Goal: Task Accomplishment & Management: Manage account settings

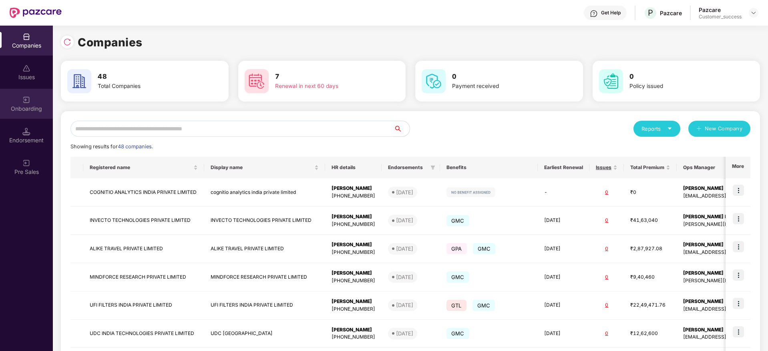
click at [28, 101] on img at bounding box center [26, 100] width 8 height 8
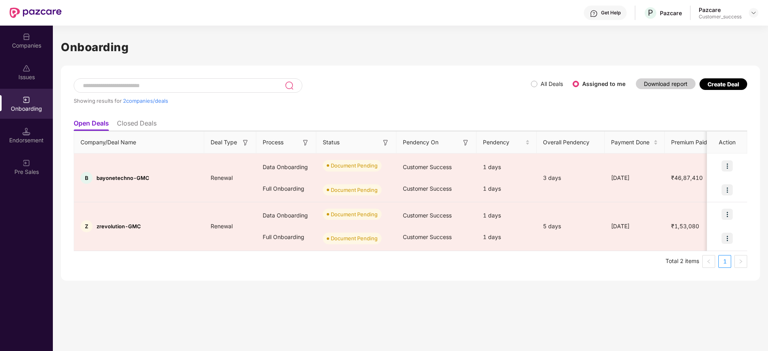
click at [20, 42] on div "Companies" at bounding box center [26, 46] width 53 height 8
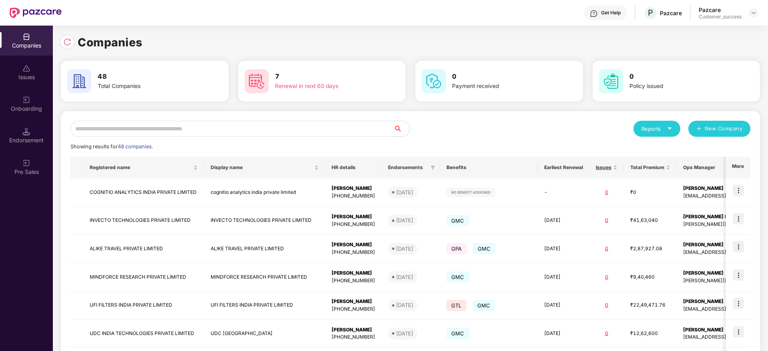
click at [256, 125] on input "text" at bounding box center [231, 129] width 323 height 16
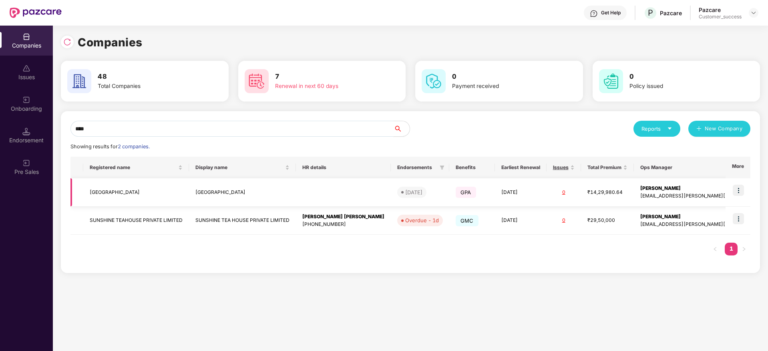
type input "****"
click at [741, 192] on img at bounding box center [737, 190] width 11 height 11
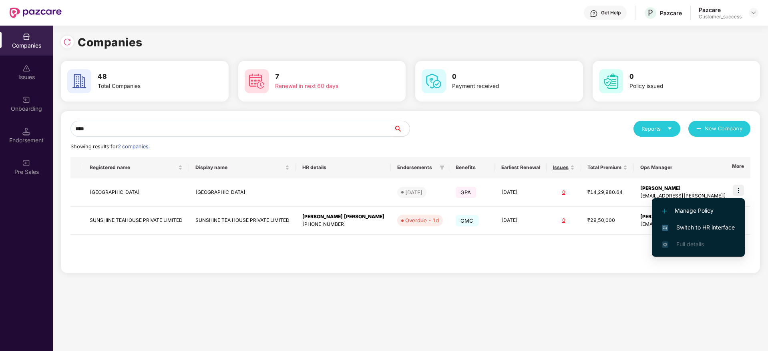
click at [684, 226] on span "Switch to HR interface" at bounding box center [698, 227] width 73 height 9
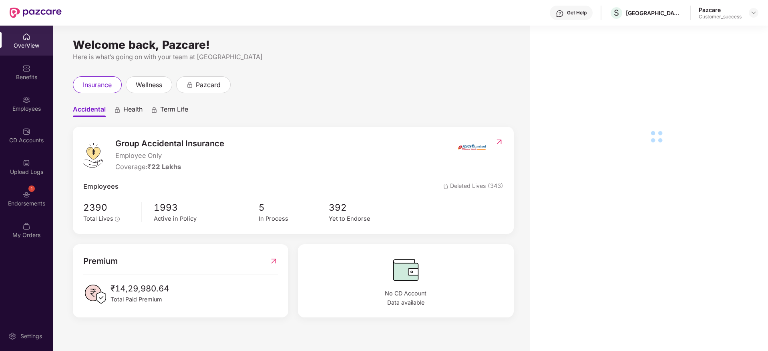
click at [30, 102] on img at bounding box center [26, 100] width 8 height 8
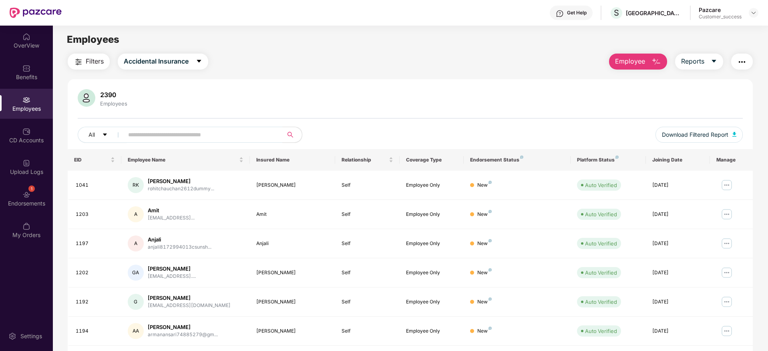
click at [78, 58] on img "button" at bounding box center [79, 62] width 10 height 10
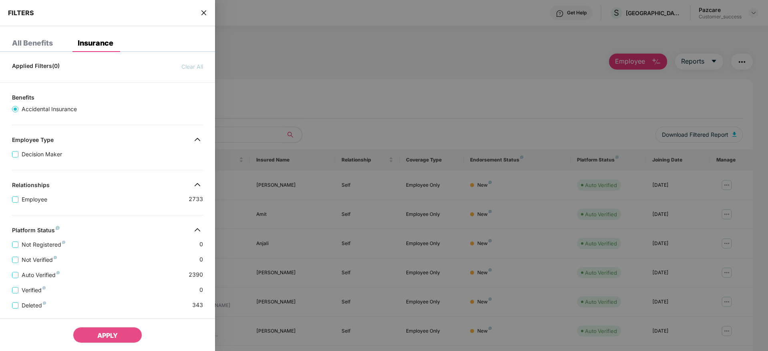
click at [140, 180] on div "Applied Filters(0) Clear All Benefits Accidental Insurance Employee Type Decisi…" at bounding box center [107, 267] width 215 height 418
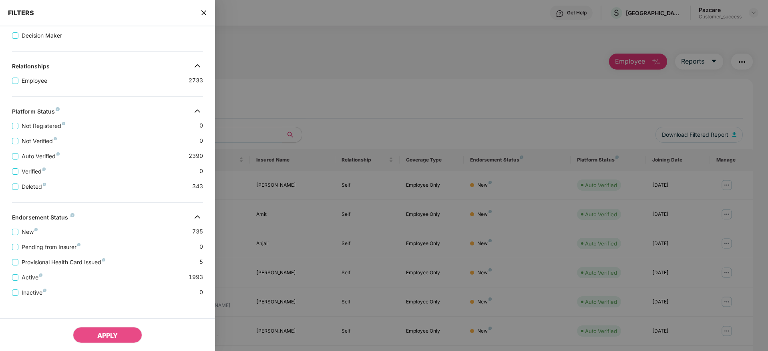
scroll to position [125, 0]
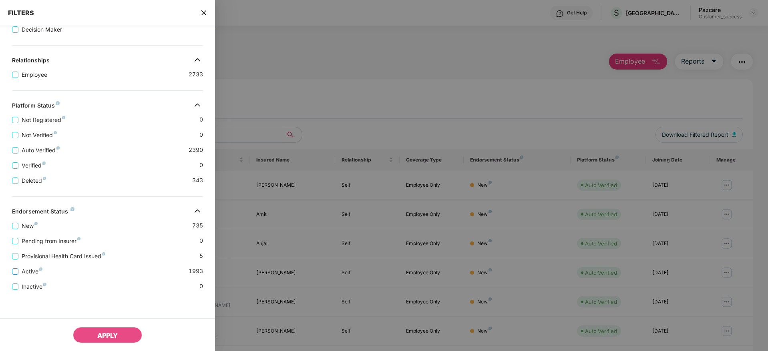
click at [28, 271] on span "Active" at bounding box center [31, 271] width 27 height 9
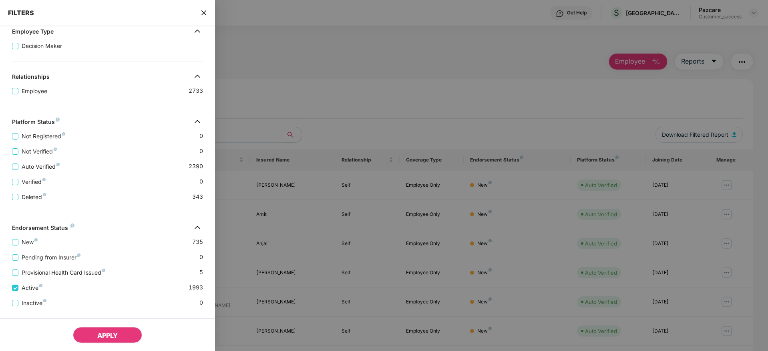
click at [104, 336] on span "APPLY" at bounding box center [107, 336] width 20 height 8
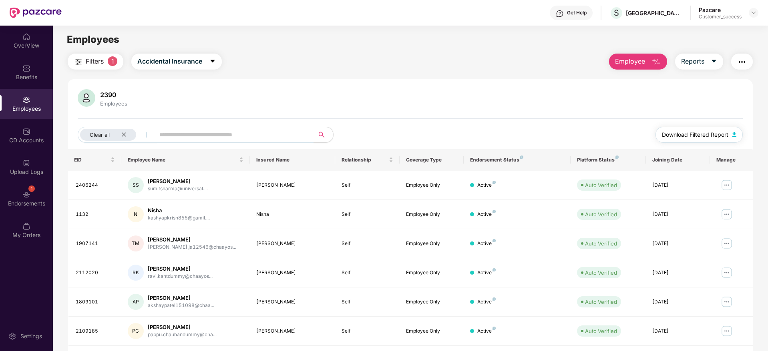
click at [703, 138] on span "Download Filtered Report" at bounding box center [695, 134] width 66 height 9
click at [753, 14] on img at bounding box center [753, 13] width 6 height 6
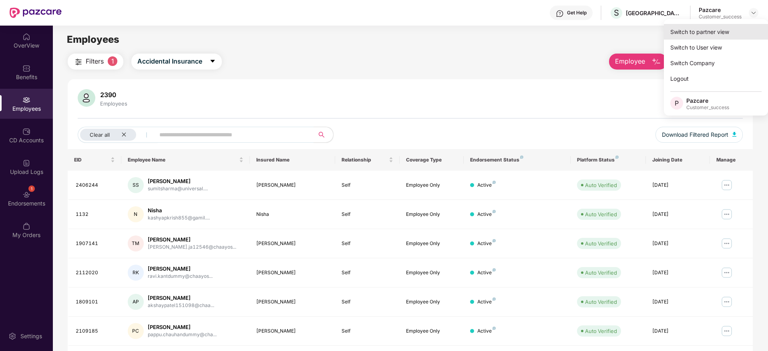
click at [720, 32] on div "Switch to partner view" at bounding box center [716, 32] width 104 height 16
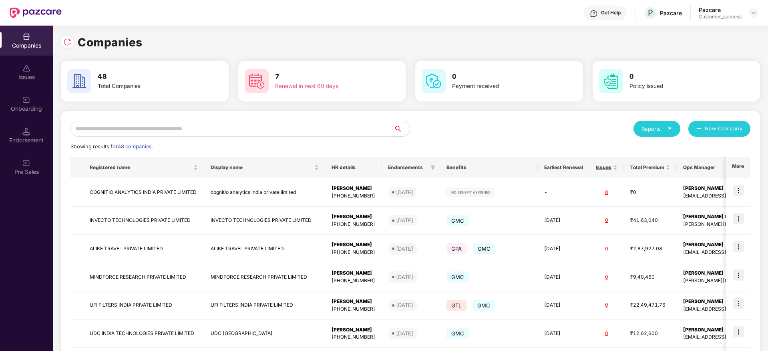
click at [207, 128] on input "text" at bounding box center [231, 129] width 323 height 16
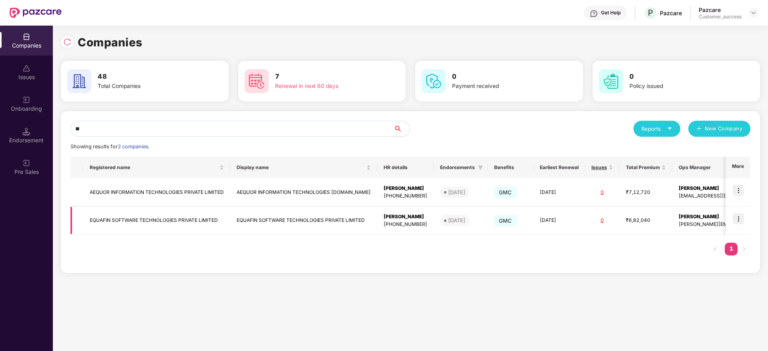
type input "**"
click at [740, 217] on img at bounding box center [737, 218] width 11 height 11
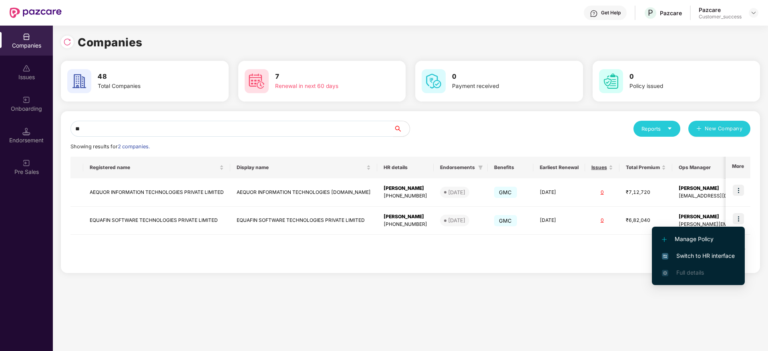
click at [703, 252] on span "Switch to HR interface" at bounding box center [698, 256] width 73 height 9
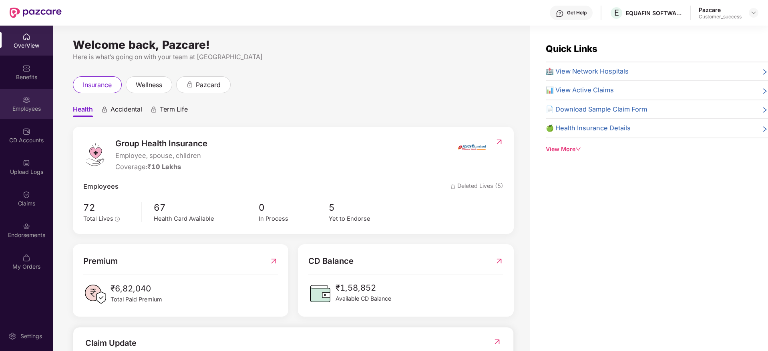
click at [26, 96] on img at bounding box center [26, 100] width 8 height 8
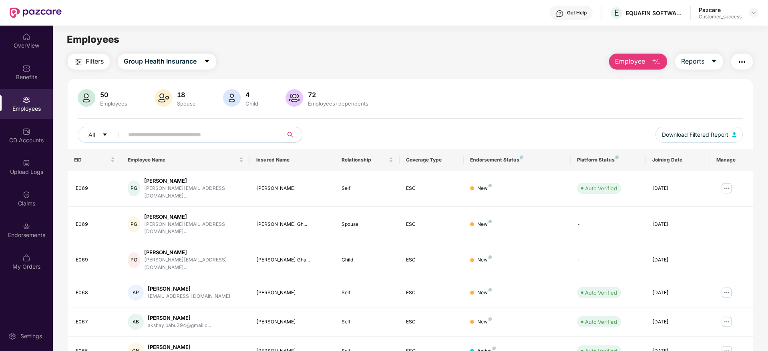
click at [93, 57] on span "Filters" at bounding box center [95, 61] width 18 height 10
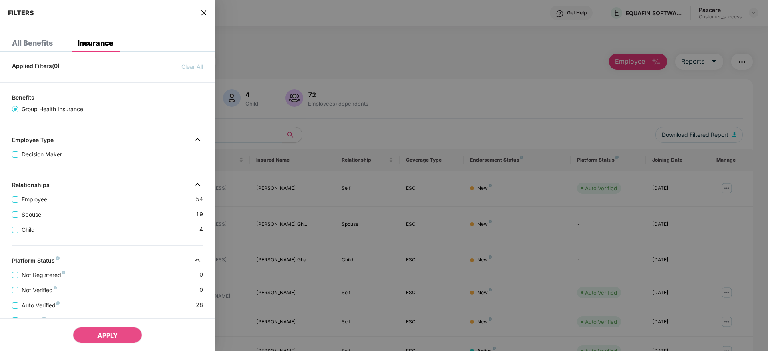
click at [136, 172] on div "Applied Filters(0) Clear All Benefits Group Health Insurance Employee Type Deci…" at bounding box center [107, 282] width 215 height 448
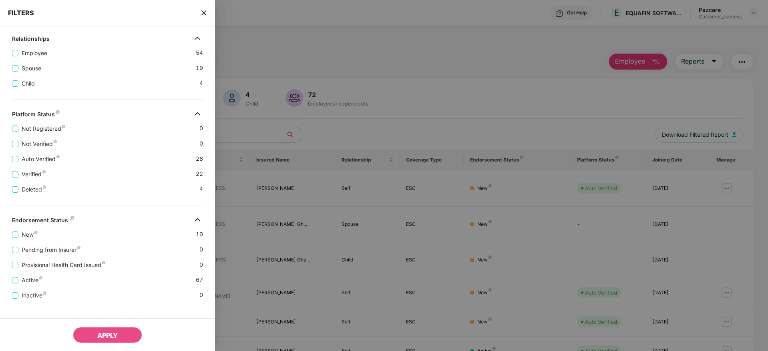
scroll to position [155, 0]
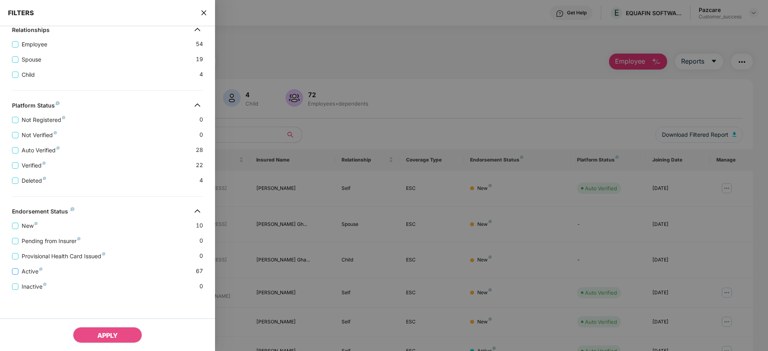
click at [25, 274] on span "Active" at bounding box center [31, 271] width 27 height 9
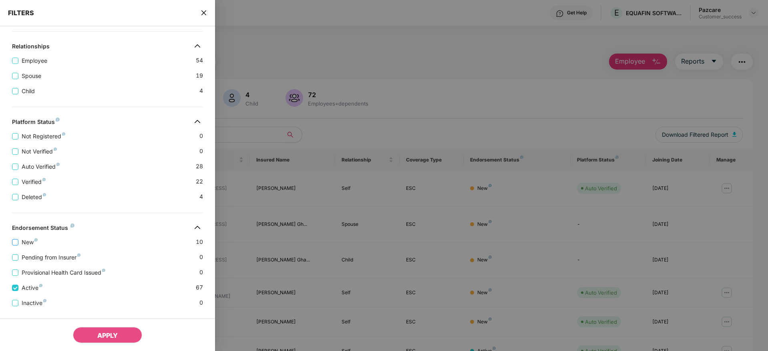
click at [22, 246] on span "New" at bounding box center [29, 242] width 22 height 9
click at [87, 326] on div "APPLY" at bounding box center [107, 335] width 215 height 33
click at [122, 327] on div "APPLY" at bounding box center [107, 335] width 215 height 33
click at [115, 329] on button "APPLY" at bounding box center [107, 335] width 69 height 16
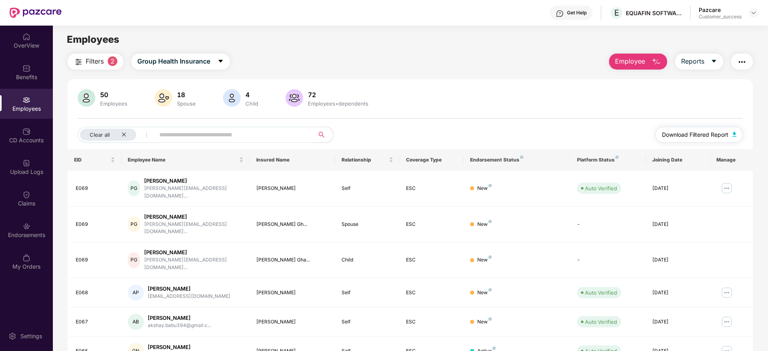
click at [694, 132] on span "Download Filtered Report" at bounding box center [695, 134] width 66 height 9
click at [757, 12] on div at bounding box center [753, 13] width 10 height 10
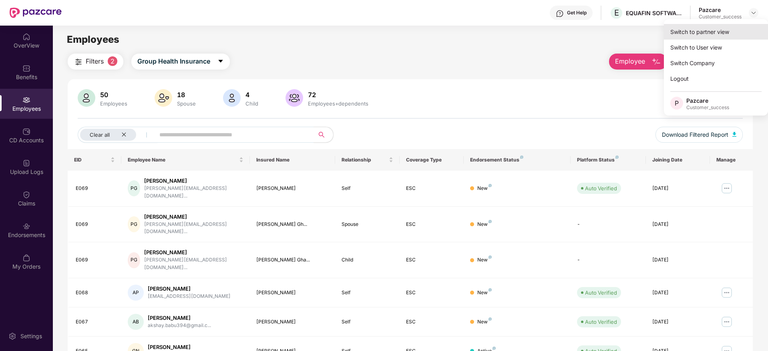
click at [719, 27] on div "Switch to partner view" at bounding box center [716, 32] width 104 height 16
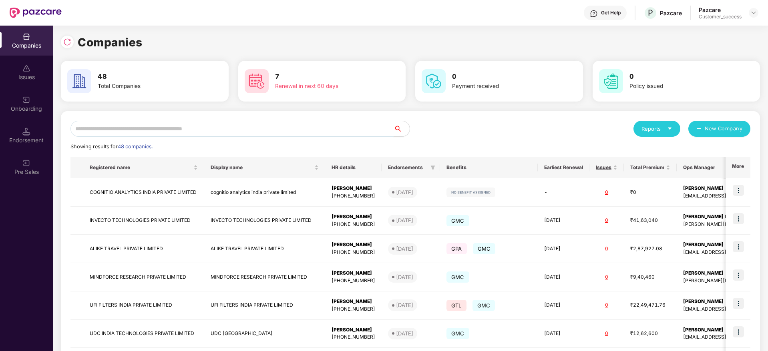
click at [291, 134] on input "text" at bounding box center [231, 129] width 323 height 16
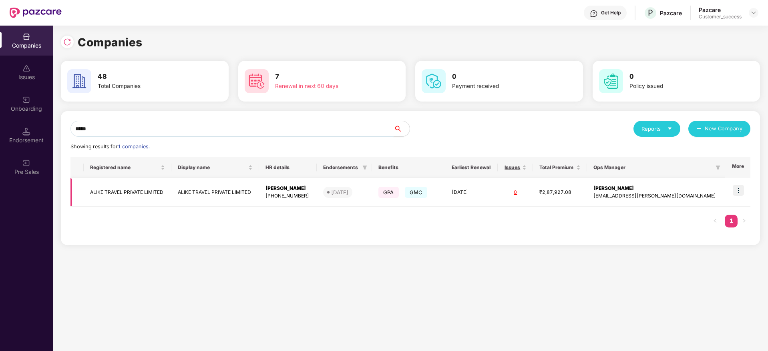
type input "*****"
click at [739, 193] on img at bounding box center [737, 190] width 11 height 11
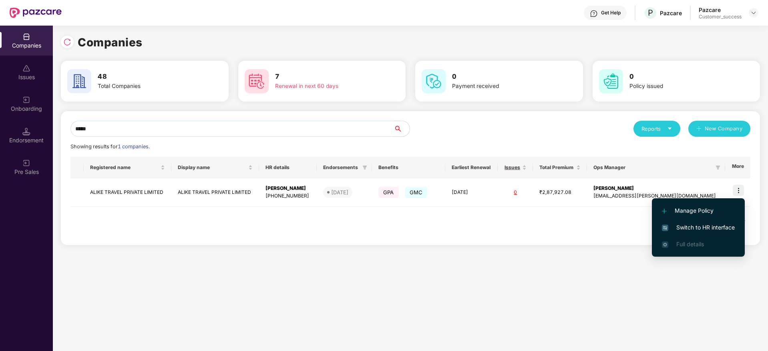
click at [698, 227] on span "Switch to HR interface" at bounding box center [698, 227] width 73 height 9
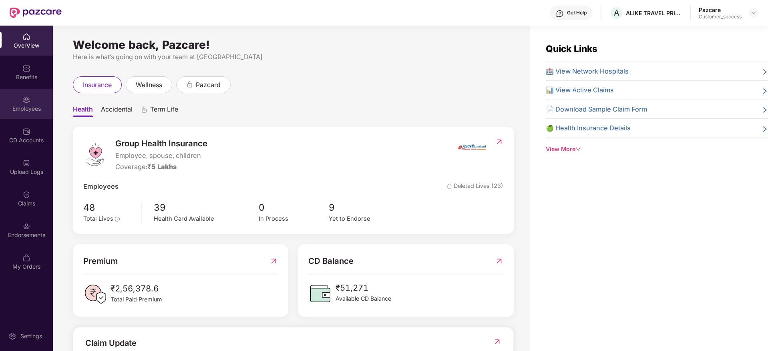
click at [26, 105] on div "Employees" at bounding box center [26, 109] width 53 height 8
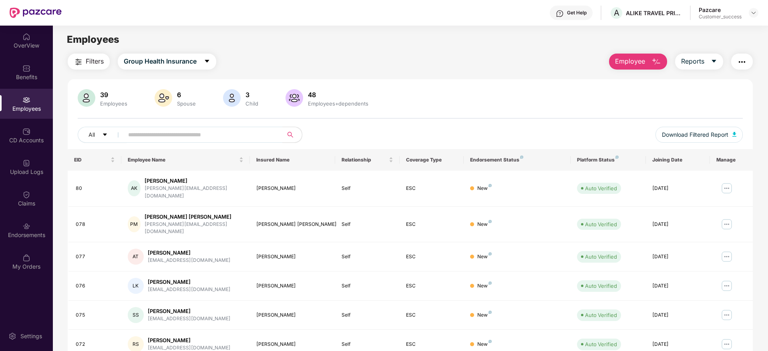
click at [92, 59] on span "Filters" at bounding box center [95, 61] width 18 height 10
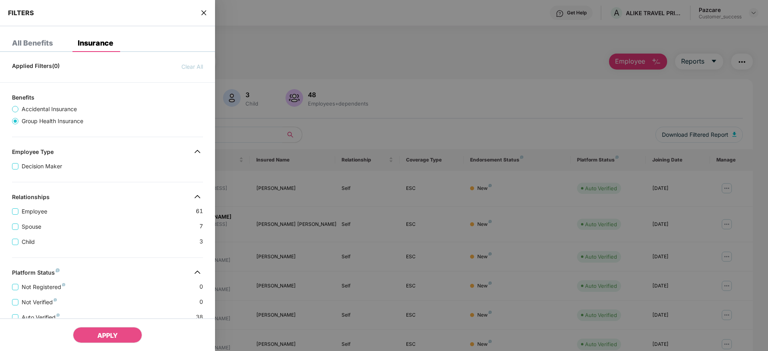
click at [139, 238] on div "Child [DEMOGRAPHIC_DATA]" at bounding box center [107, 238] width 191 height 15
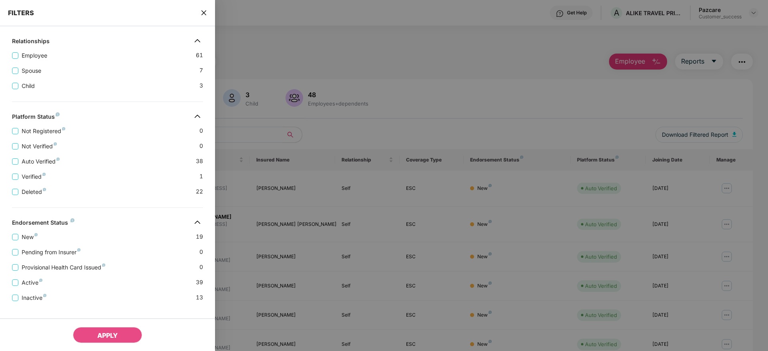
scroll to position [167, 0]
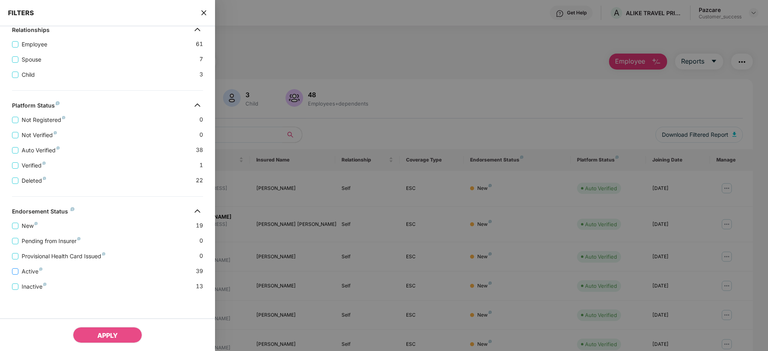
click at [32, 271] on span "Active" at bounding box center [31, 271] width 27 height 9
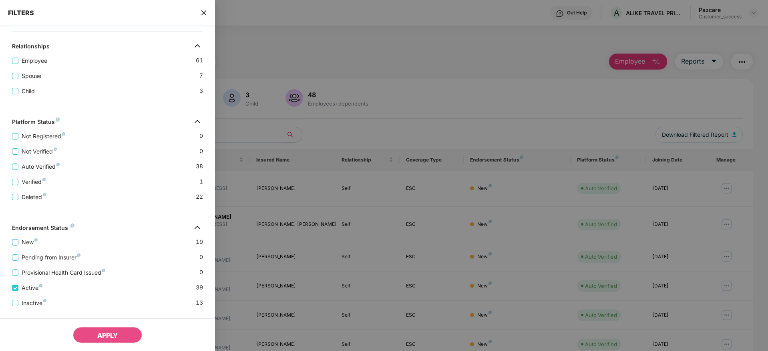
click at [22, 244] on span "New" at bounding box center [29, 242] width 22 height 9
click at [108, 335] on span "APPLY" at bounding box center [107, 336] width 20 height 8
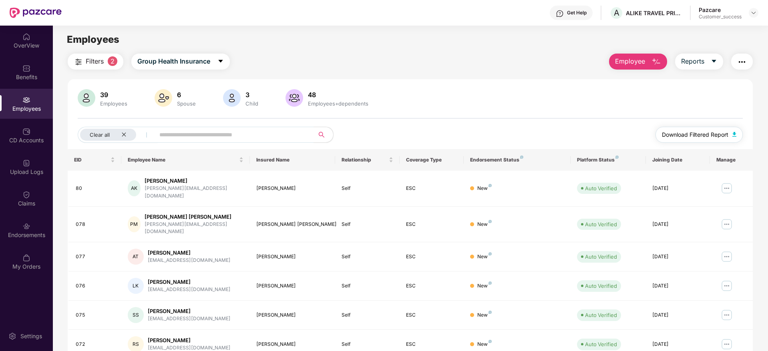
click at [692, 135] on span "Download Filtered Report" at bounding box center [695, 134] width 66 height 9
click at [755, 14] on img at bounding box center [753, 13] width 6 height 6
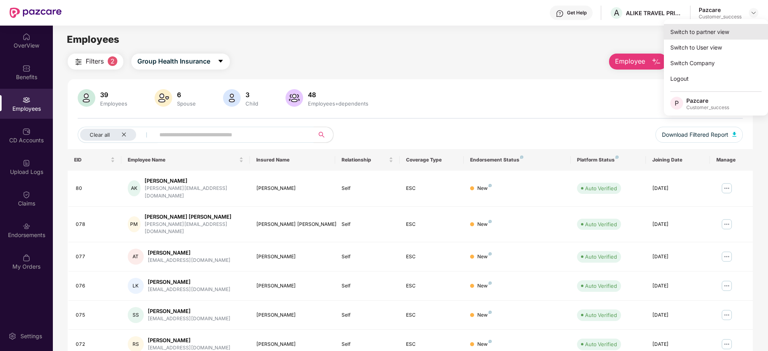
click at [707, 31] on div "Switch to partner view" at bounding box center [716, 32] width 104 height 16
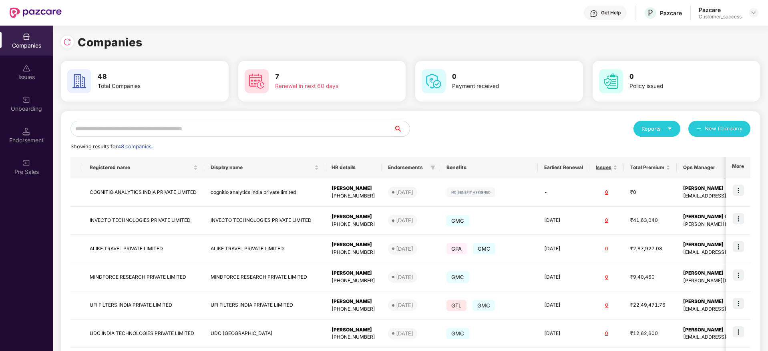
click at [187, 130] on input "text" at bounding box center [231, 129] width 323 height 16
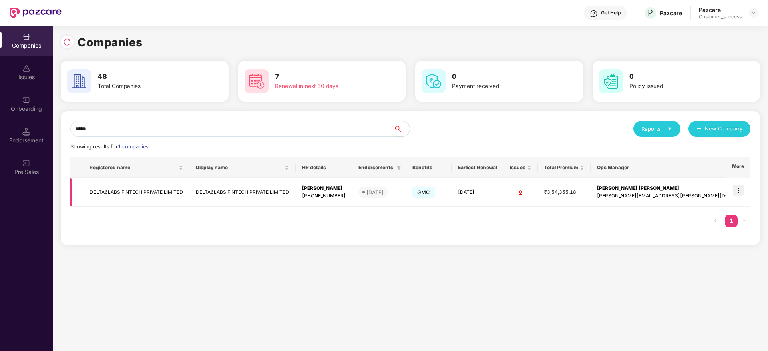
type input "*****"
click at [740, 187] on img at bounding box center [737, 190] width 11 height 11
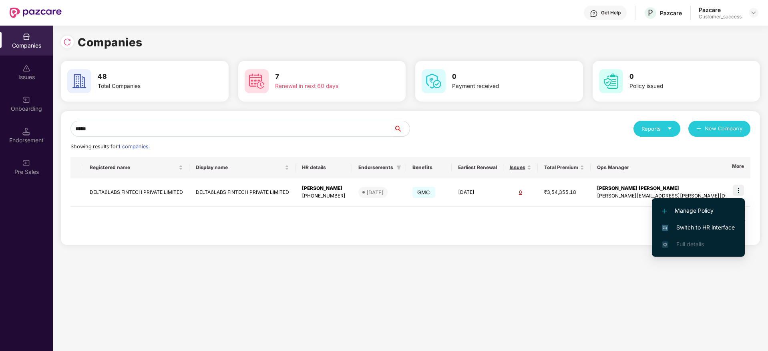
click at [682, 227] on span "Switch to HR interface" at bounding box center [698, 227] width 73 height 9
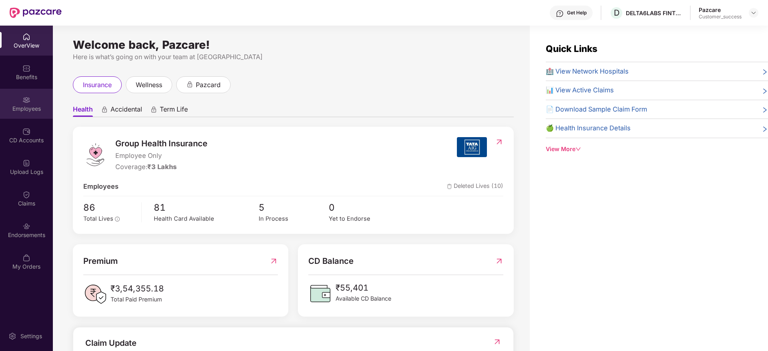
click at [21, 105] on div "Employees" at bounding box center [26, 109] width 53 height 8
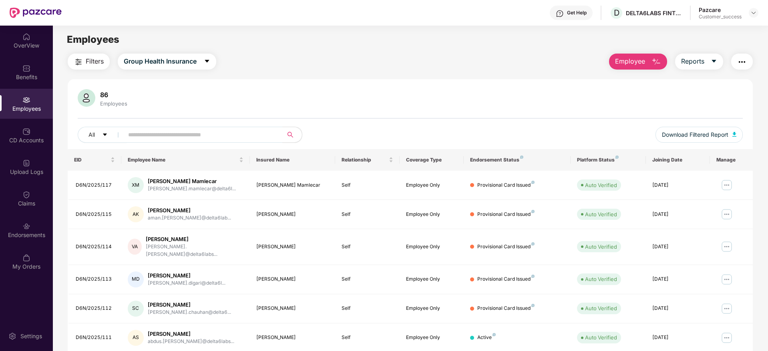
click at [90, 66] on span "Filters" at bounding box center [95, 61] width 18 height 10
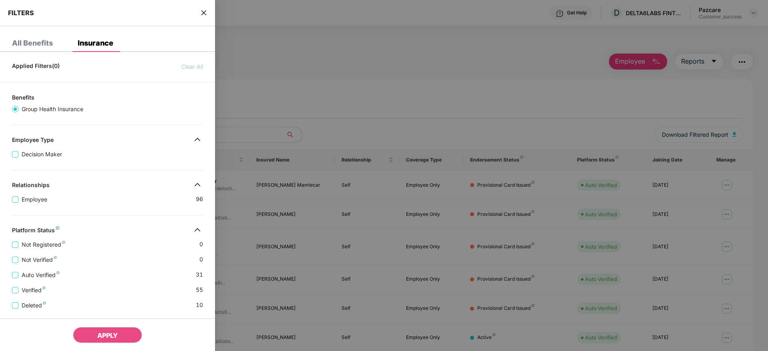
click at [112, 203] on div "Employee 96" at bounding box center [107, 196] width 191 height 15
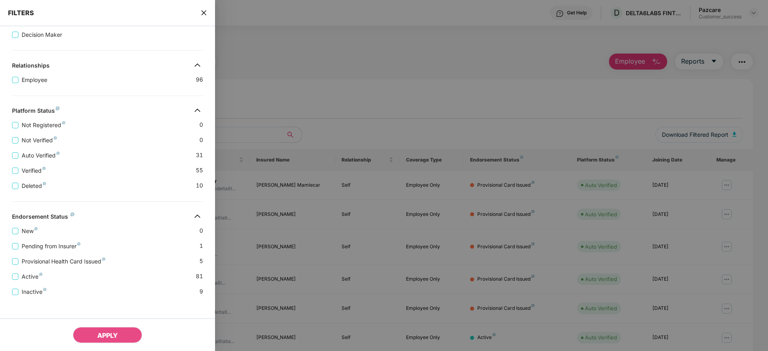
scroll to position [125, 0]
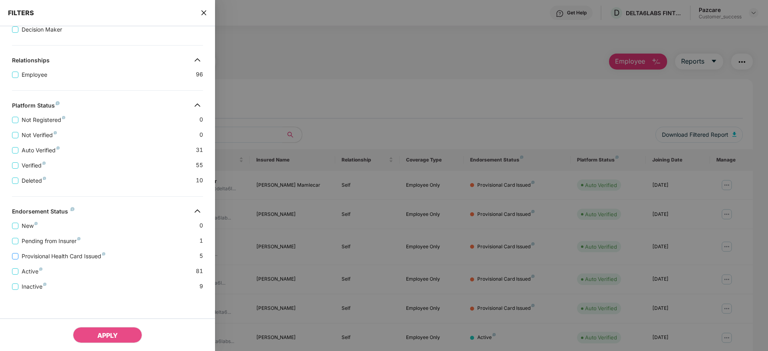
click at [25, 258] on span "Provisional Health Card Issued" at bounding box center [63, 256] width 90 height 9
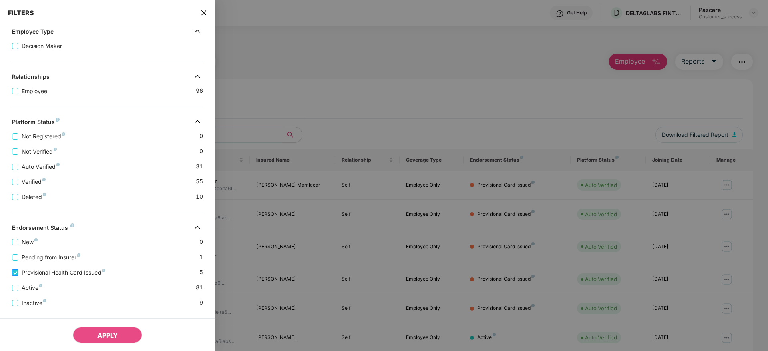
click at [31, 275] on span "Provisional Health Card Issued" at bounding box center [63, 273] width 90 height 9
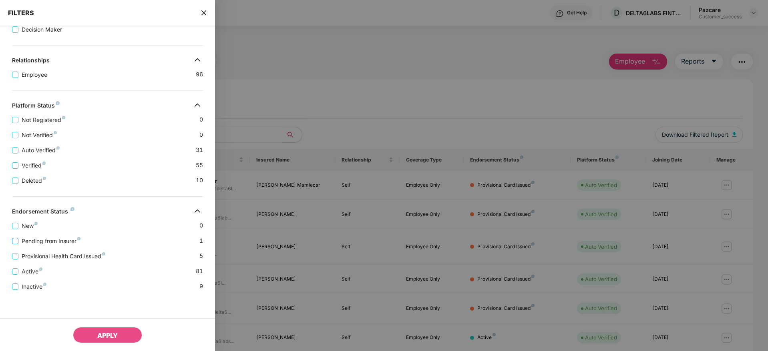
click at [26, 241] on span "Pending from Insurer" at bounding box center [50, 241] width 65 height 9
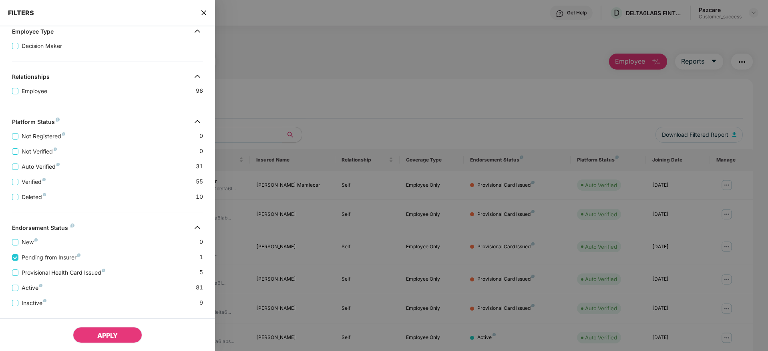
click at [88, 333] on button "APPLY" at bounding box center [107, 335] width 69 height 16
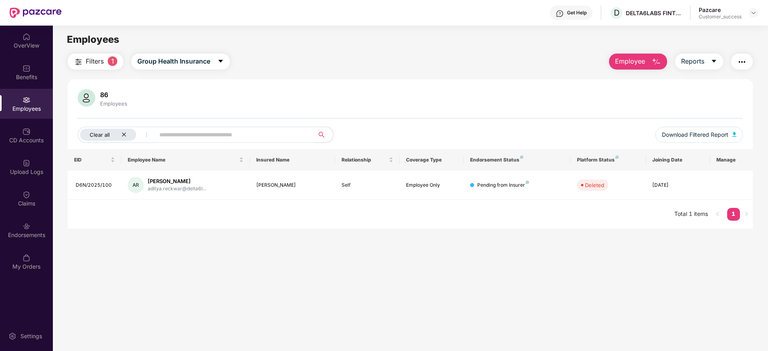
click at [124, 131] on div "Clear all" at bounding box center [108, 135] width 56 height 12
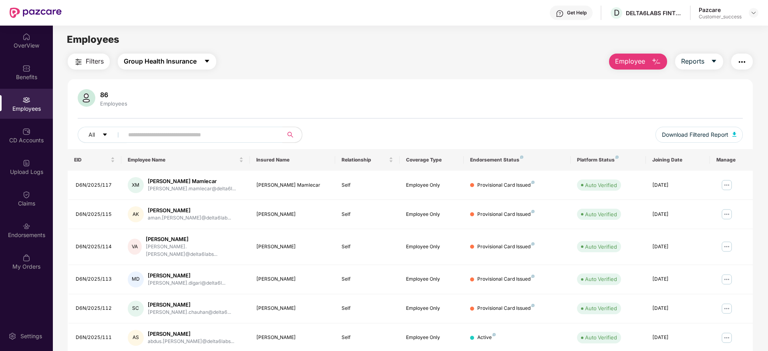
click at [171, 68] on button "Group Health Insurance" at bounding box center [167, 62] width 98 height 16
drag, startPoint x: 282, startPoint y: 82, endPoint x: 96, endPoint y: 63, distance: 186.6
click at [96, 63] on div "Filters Group Health Insurance Employee Reports 86 Employees All Download Filte…" at bounding box center [410, 280] width 685 height 452
click at [96, 63] on span "Filters" at bounding box center [95, 61] width 18 height 10
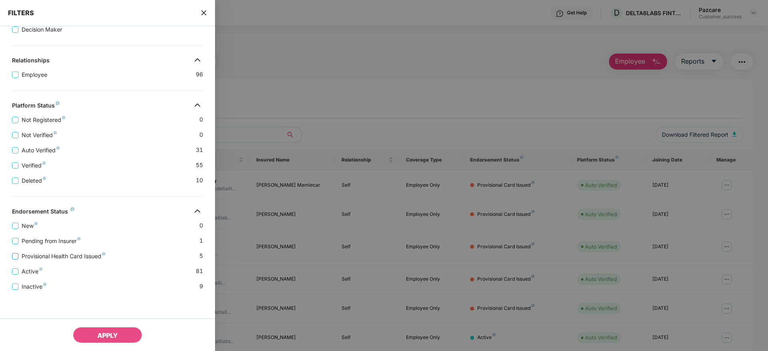
click at [44, 255] on span "Provisional Health Card Issued" at bounding box center [63, 256] width 90 height 9
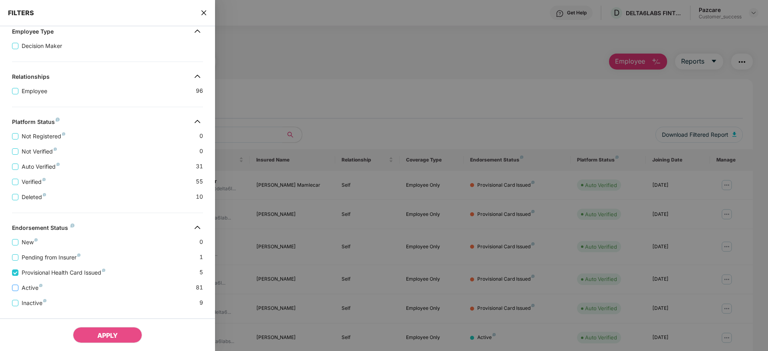
click at [26, 288] on span "Active" at bounding box center [31, 288] width 27 height 9
click at [106, 336] on span "APPLY" at bounding box center [107, 336] width 20 height 8
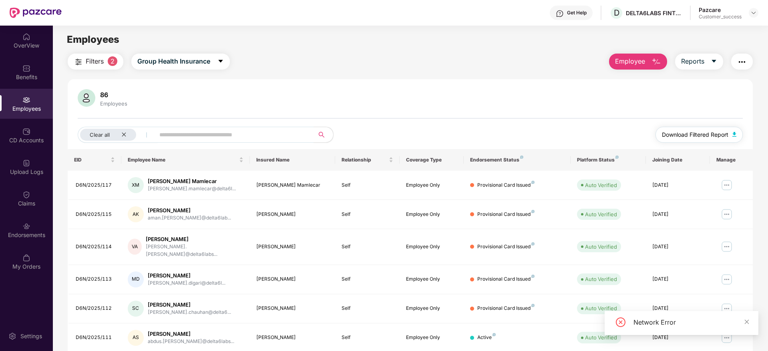
click at [691, 132] on span "Download Filtered Report" at bounding box center [695, 134] width 66 height 9
click at [126, 134] on icon "close" at bounding box center [123, 134] width 5 height 5
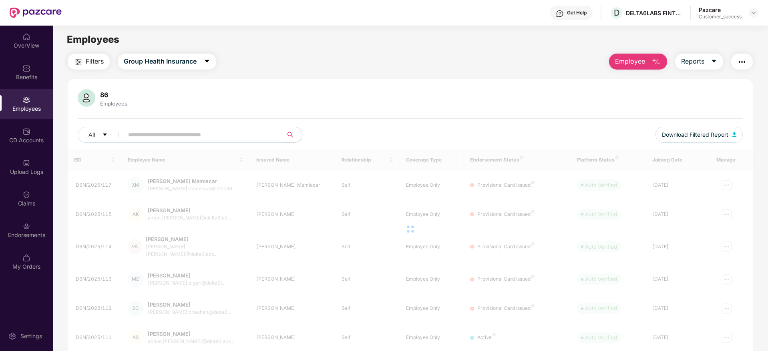
click at [155, 132] on input "text" at bounding box center [200, 135] width 144 height 12
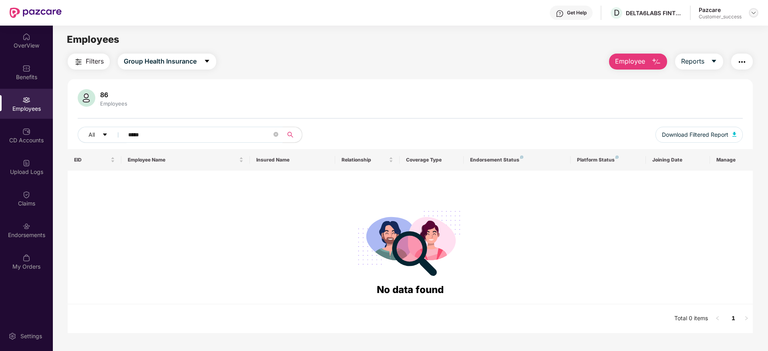
type input "*****"
click at [754, 14] on img at bounding box center [753, 13] width 6 height 6
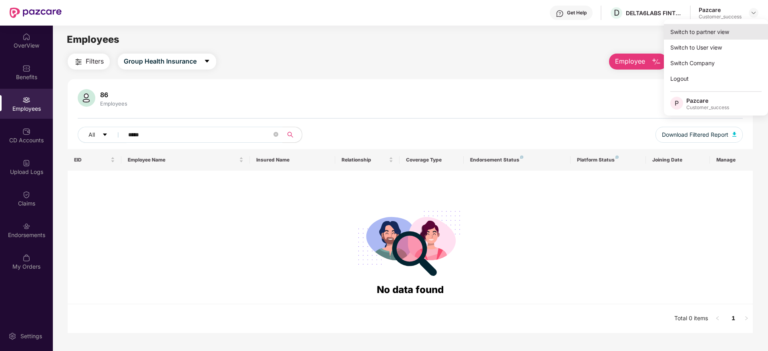
click at [725, 25] on div "Switch to partner view" at bounding box center [716, 32] width 104 height 16
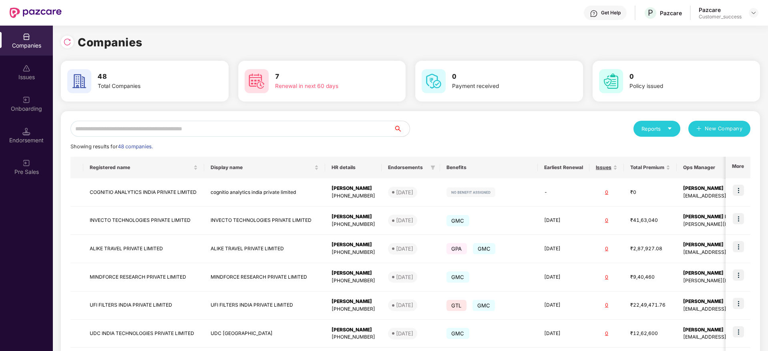
click at [157, 126] on input "text" at bounding box center [231, 129] width 323 height 16
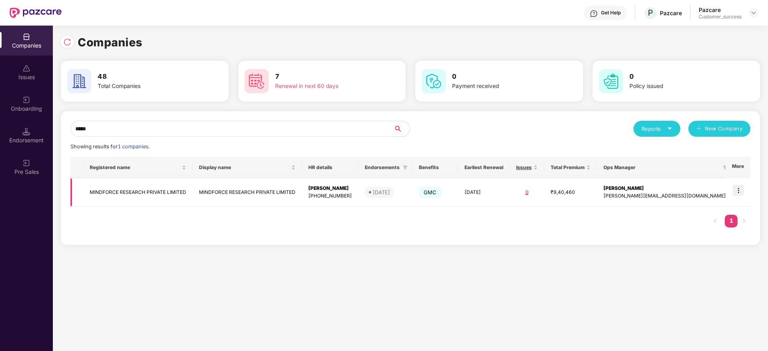
type input "*****"
click at [742, 189] on img at bounding box center [737, 190] width 11 height 11
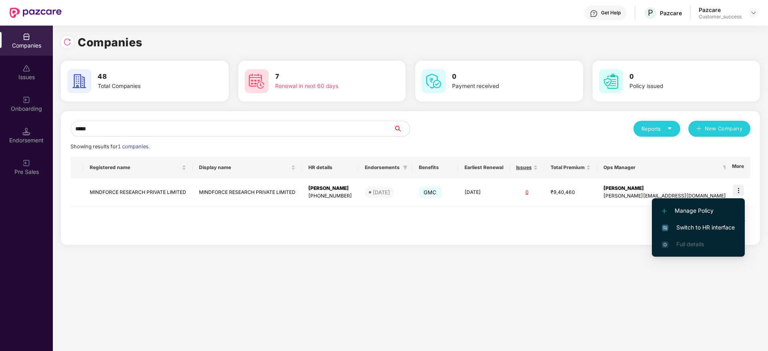
click at [696, 225] on span "Switch to HR interface" at bounding box center [698, 227] width 73 height 9
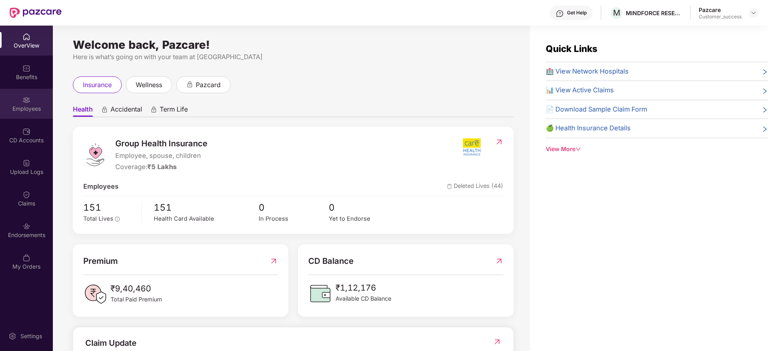
click at [30, 106] on div "Employees" at bounding box center [26, 109] width 53 height 8
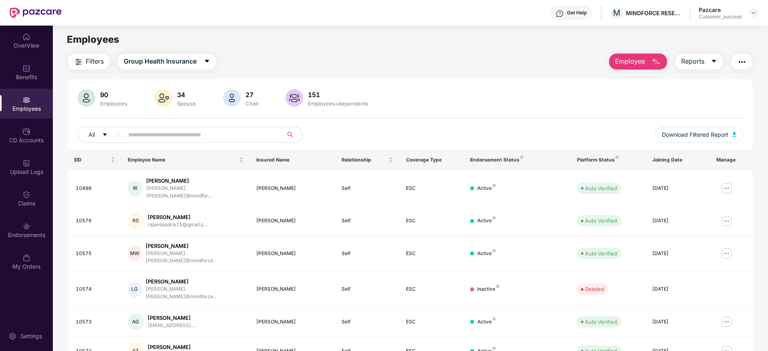
click at [77, 58] on img "button" at bounding box center [79, 62] width 10 height 10
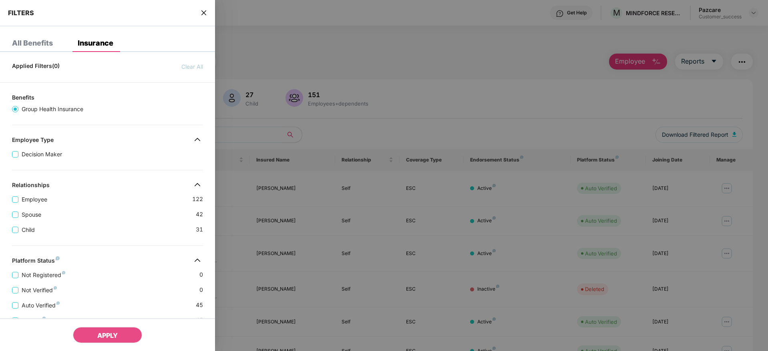
click at [89, 175] on div "Applied Filters(0) Clear All Benefits Group Health Insurance Employee Type Deci…" at bounding box center [107, 282] width 215 height 448
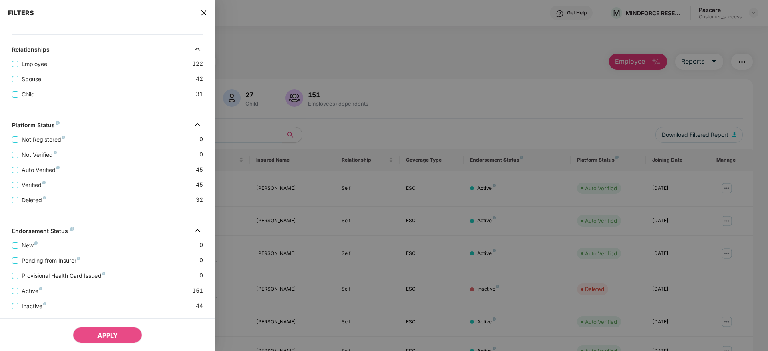
scroll to position [155, 0]
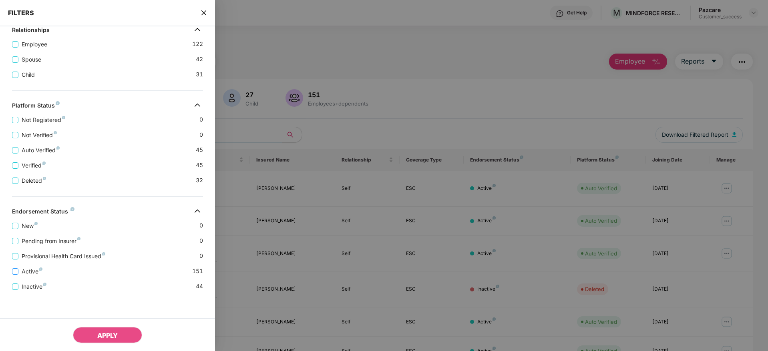
click at [32, 271] on span "Active" at bounding box center [31, 271] width 27 height 9
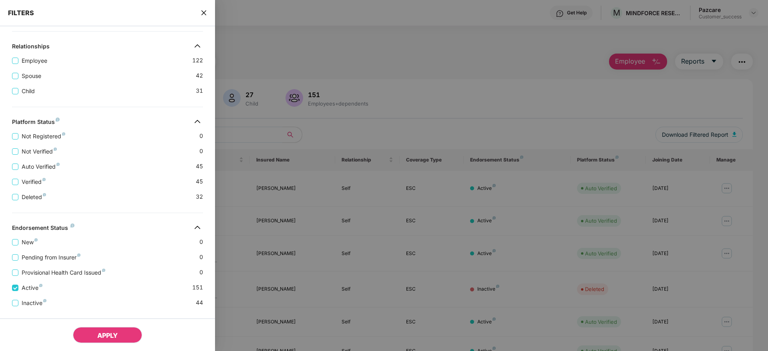
click at [91, 328] on button "APPLY" at bounding box center [107, 335] width 69 height 16
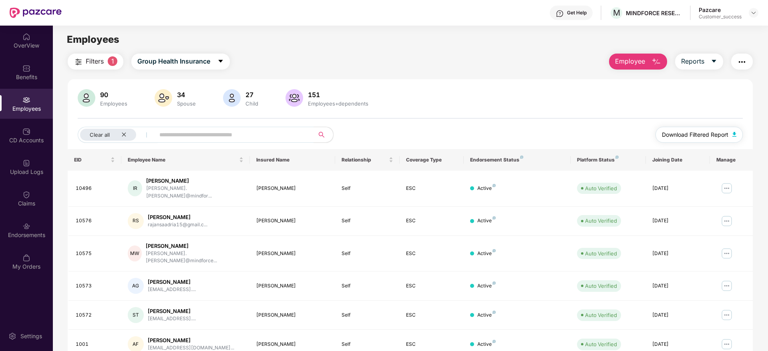
click at [681, 135] on span "Download Filtered Report" at bounding box center [695, 134] width 66 height 9
click at [123, 134] on icon "close" at bounding box center [124, 135] width 4 height 4
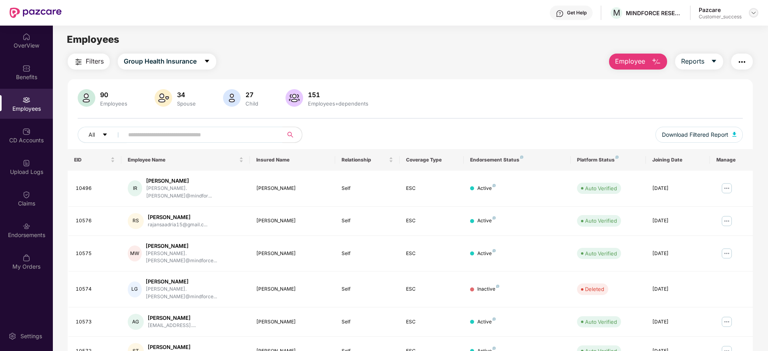
click at [752, 13] on img at bounding box center [753, 13] width 6 height 6
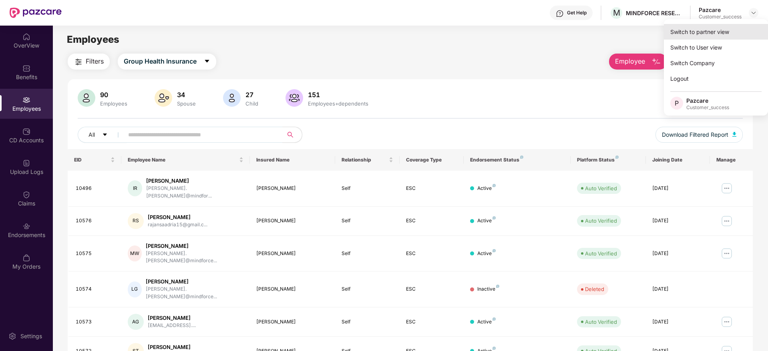
click at [708, 30] on div "Switch to partner view" at bounding box center [716, 32] width 104 height 16
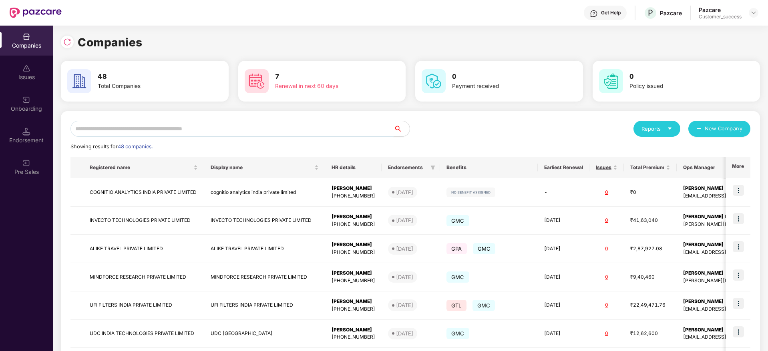
click at [222, 128] on input "text" at bounding box center [231, 129] width 323 height 16
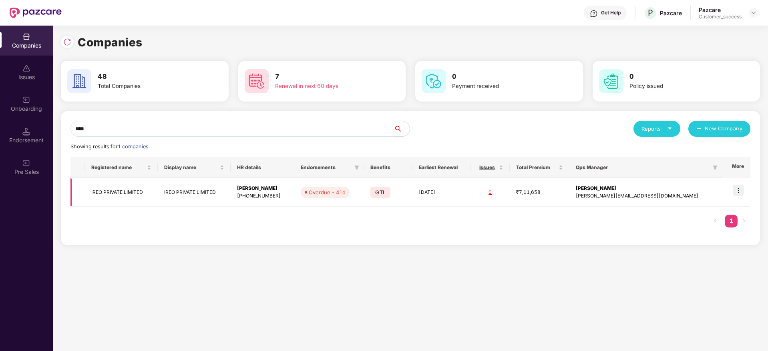
type input "****"
click at [736, 191] on img at bounding box center [737, 190] width 11 height 11
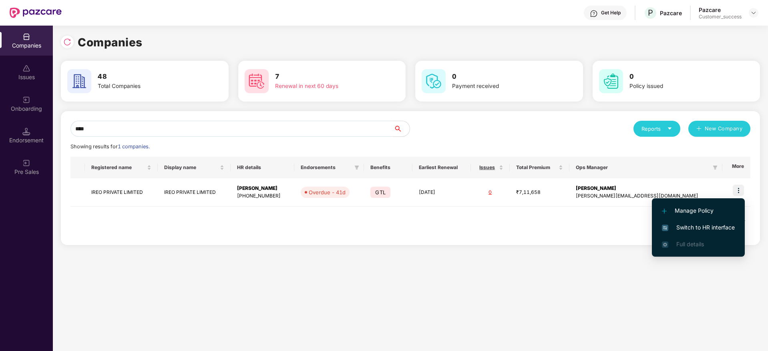
click at [702, 225] on span "Switch to HR interface" at bounding box center [698, 227] width 73 height 9
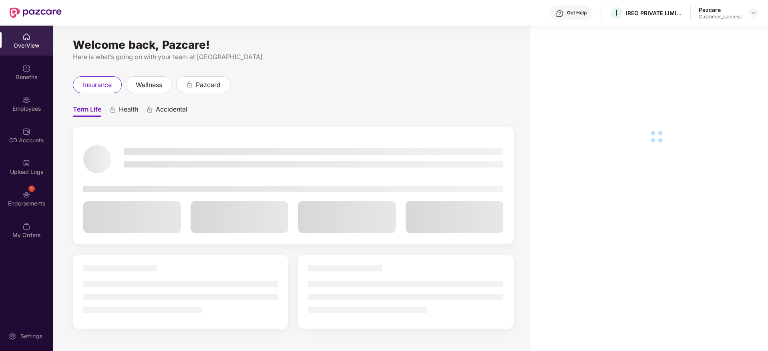
click at [22, 106] on div "Employees" at bounding box center [26, 109] width 53 height 8
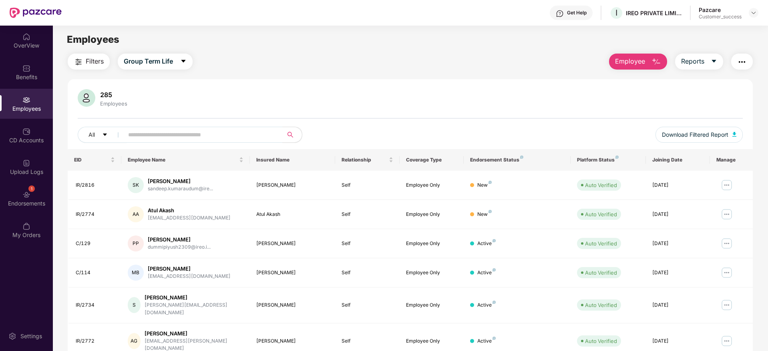
click at [95, 58] on span "Filters" at bounding box center [95, 61] width 18 height 10
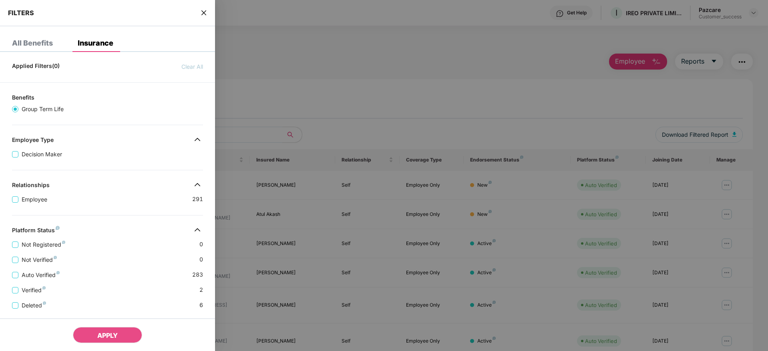
click at [140, 219] on div "Applied Filters(0) Clear All Benefits Group Term Life Employee Type Decision Ma…" at bounding box center [107, 267] width 215 height 418
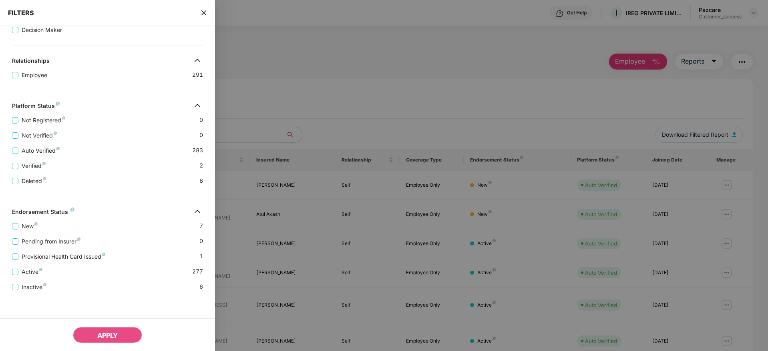
scroll to position [125, 0]
click at [31, 271] on span "Active" at bounding box center [31, 271] width 27 height 9
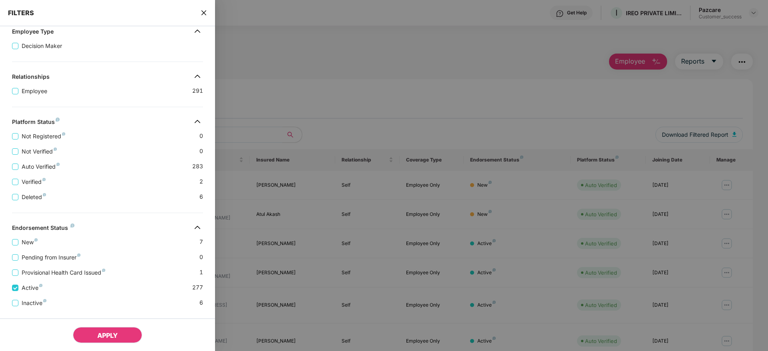
click at [109, 335] on span "APPLY" at bounding box center [107, 336] width 20 height 8
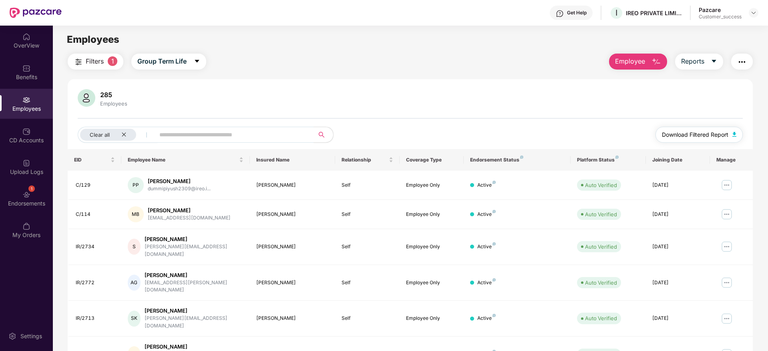
click at [679, 127] on button "Download Filtered Report" at bounding box center [698, 135] width 87 height 16
click at [124, 133] on icon "close" at bounding box center [123, 134] width 5 height 5
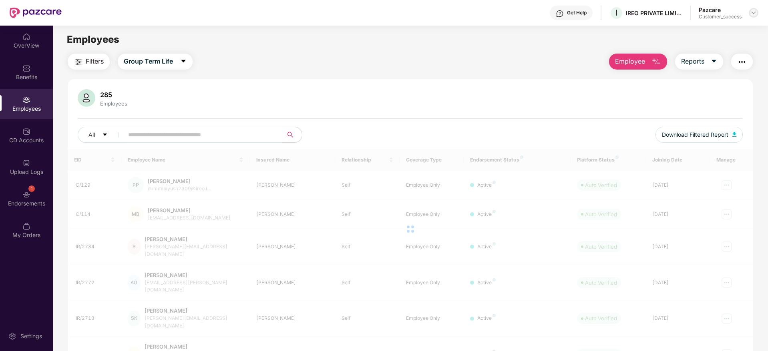
click at [756, 14] on img at bounding box center [753, 13] width 6 height 6
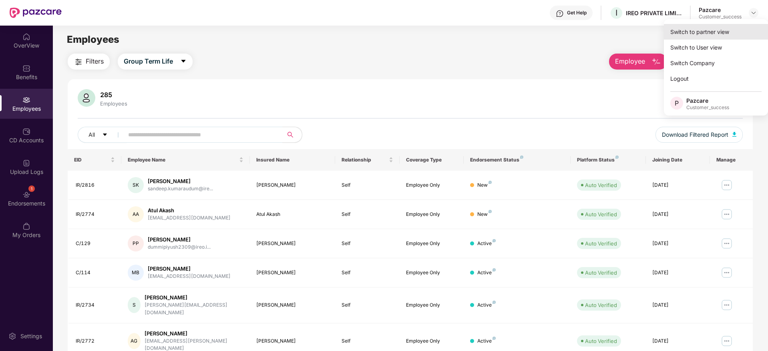
click at [684, 33] on div "Switch to partner view" at bounding box center [716, 32] width 104 height 16
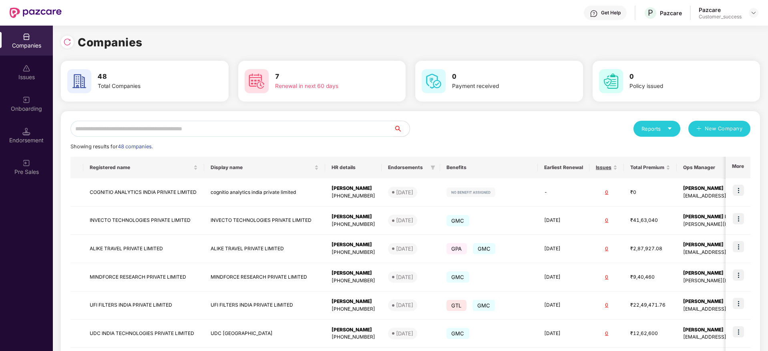
click at [134, 132] on input "text" at bounding box center [231, 129] width 323 height 16
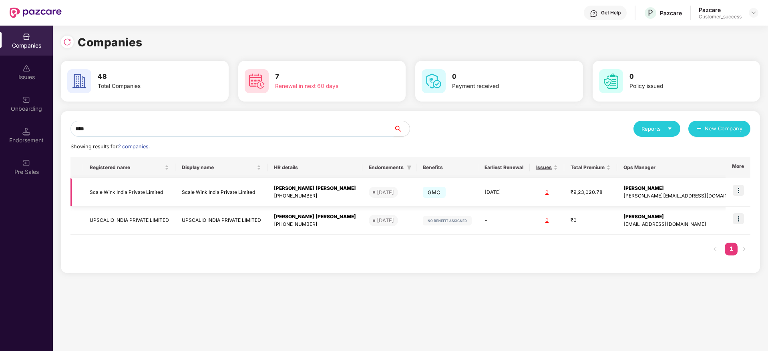
type input "****"
click at [738, 187] on img at bounding box center [737, 190] width 11 height 11
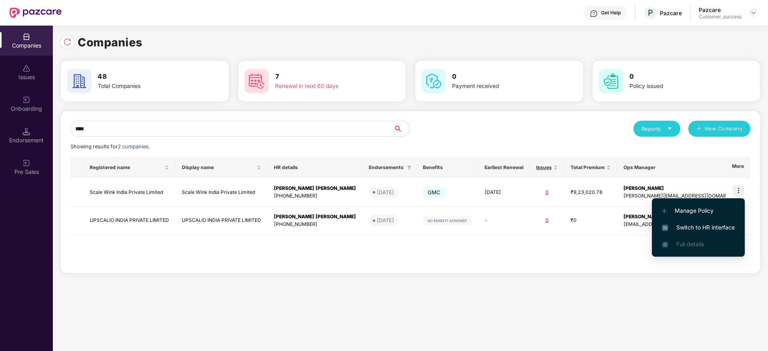
click at [697, 226] on span "Switch to HR interface" at bounding box center [698, 227] width 73 height 9
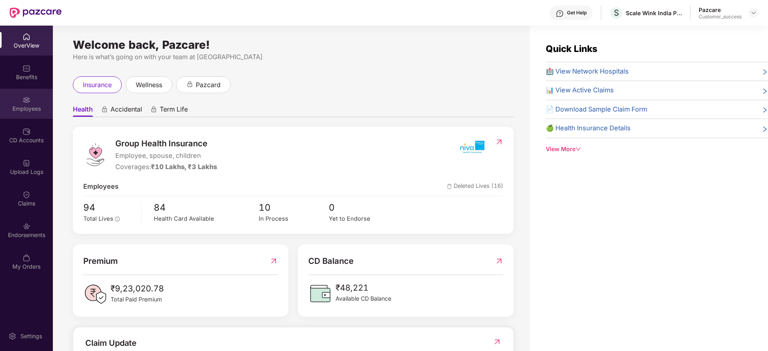
click at [31, 103] on div "Employees" at bounding box center [26, 104] width 53 height 30
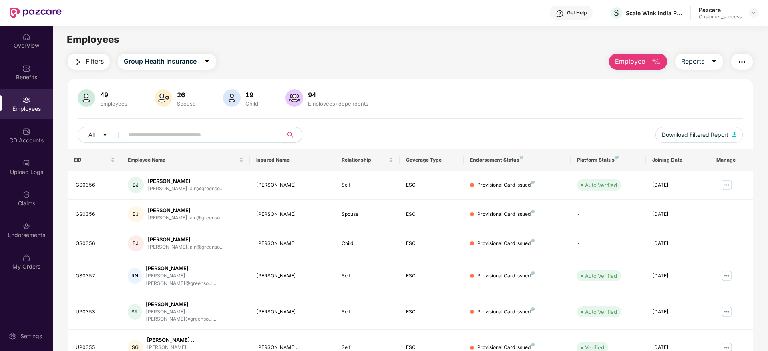
click at [83, 62] on img "button" at bounding box center [79, 62] width 10 height 10
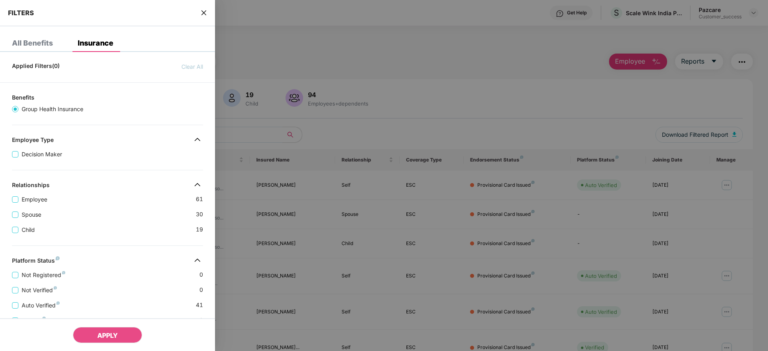
click at [107, 208] on div "Spouse 30" at bounding box center [107, 211] width 191 height 15
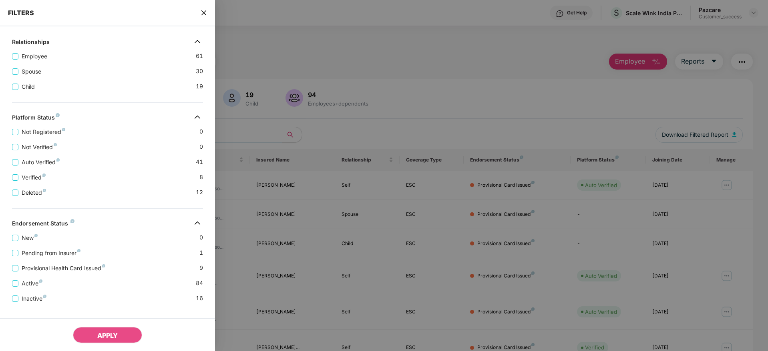
scroll to position [155, 0]
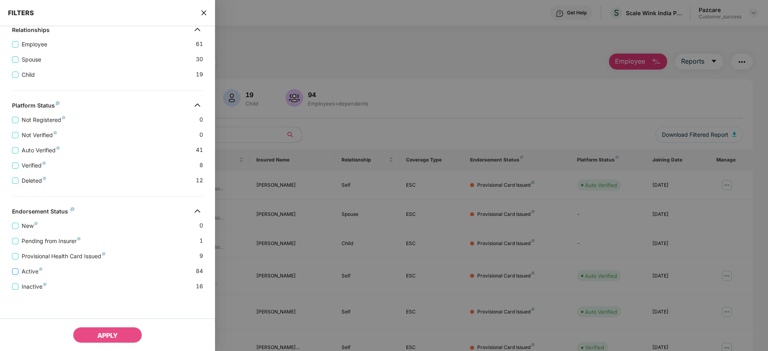
click at [24, 268] on span "Active" at bounding box center [31, 271] width 27 height 9
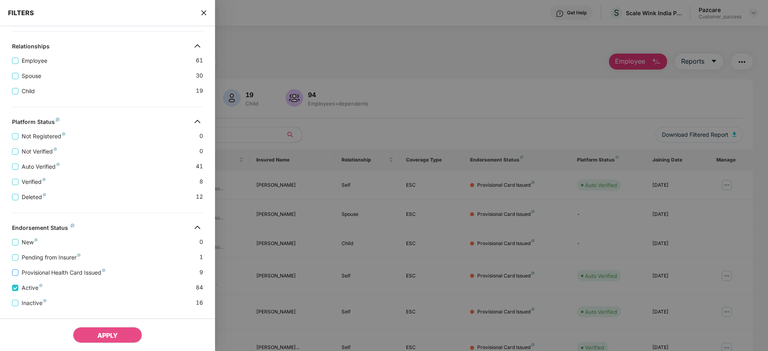
click at [31, 272] on span "Provisional Health Card Issued" at bounding box center [63, 273] width 90 height 9
click at [27, 259] on span "Pending from Insurer" at bounding box center [50, 257] width 65 height 9
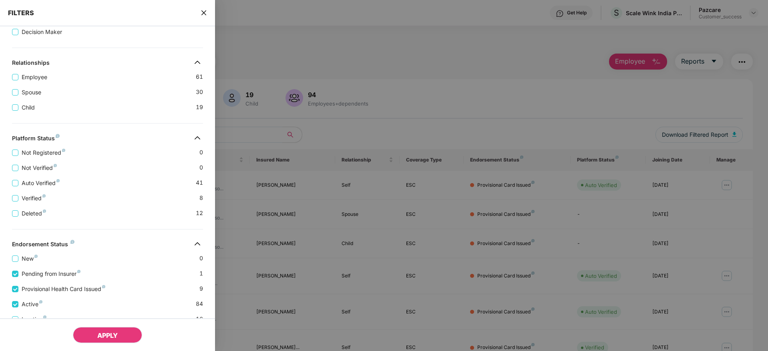
click at [110, 333] on span "APPLY" at bounding box center [107, 336] width 20 height 8
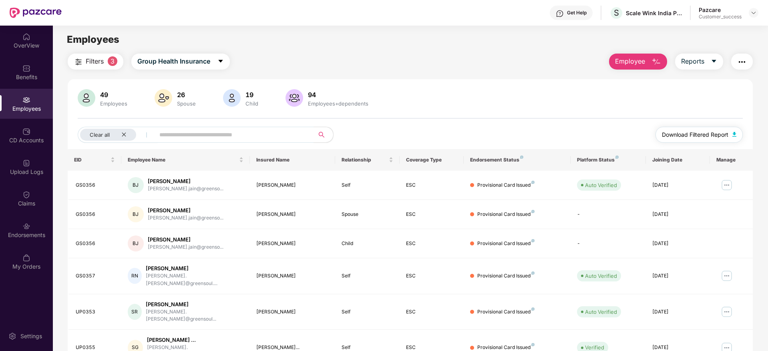
click at [694, 138] on span "Download Filtered Report" at bounding box center [695, 134] width 66 height 9
click at [754, 13] on img at bounding box center [753, 13] width 6 height 6
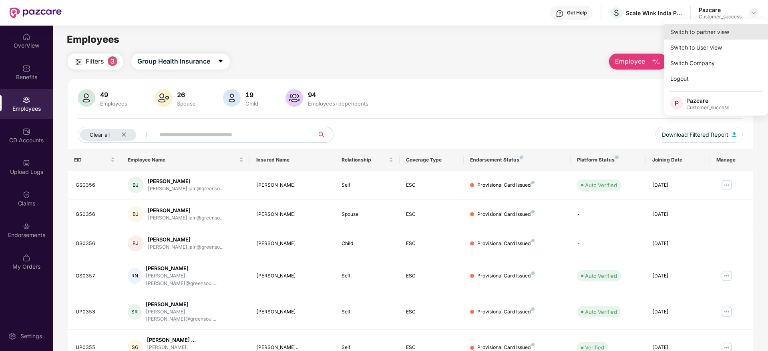
click at [716, 28] on div "Switch to partner view" at bounding box center [716, 32] width 104 height 16
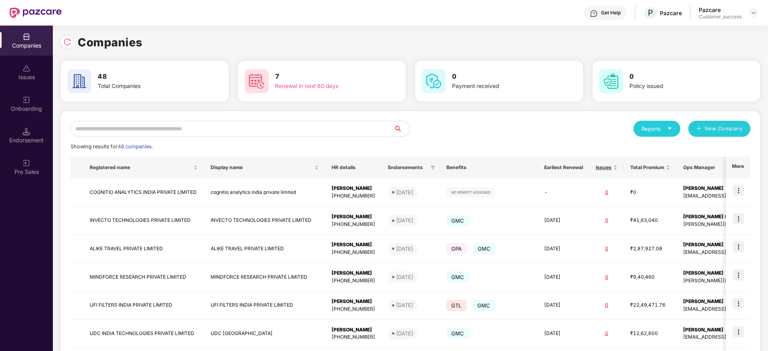
click at [247, 136] on input "text" at bounding box center [231, 129] width 323 height 16
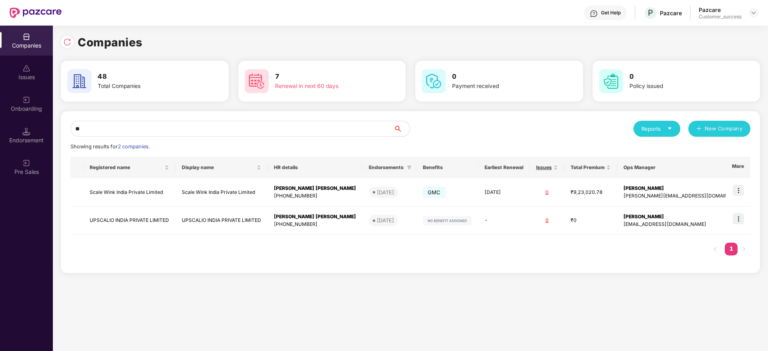
type input "*"
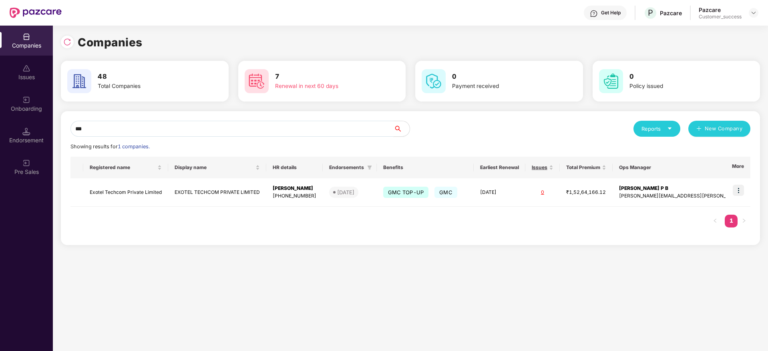
type input "***"
click at [736, 191] on img at bounding box center [737, 190] width 11 height 11
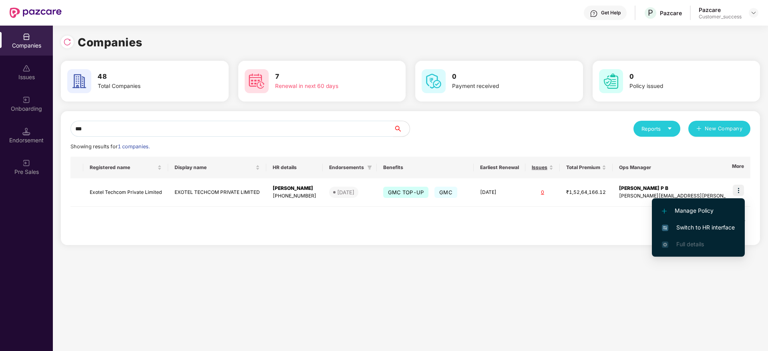
click at [702, 229] on span "Switch to HR interface" at bounding box center [698, 227] width 73 height 9
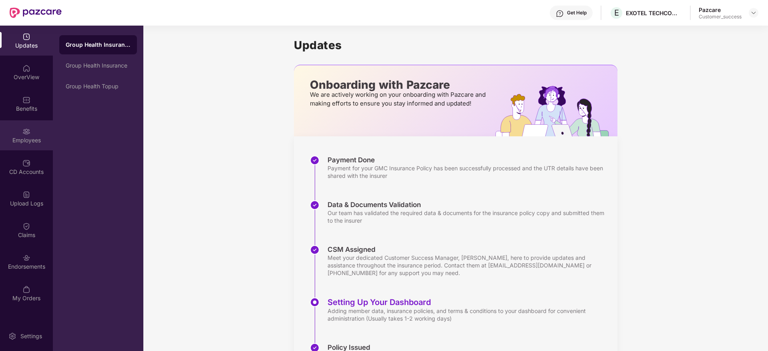
click at [27, 138] on div "Employees" at bounding box center [26, 140] width 53 height 8
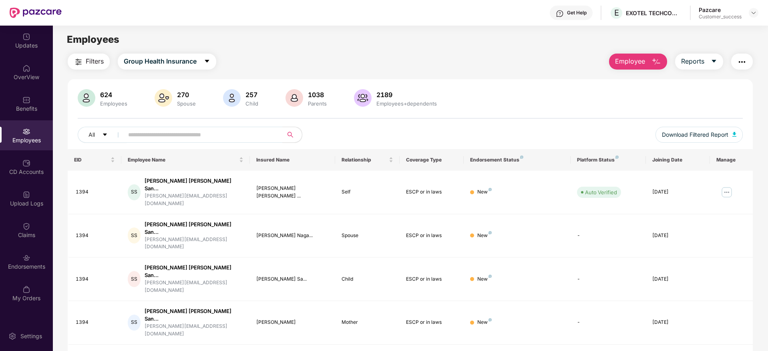
click at [96, 59] on span "Filters" at bounding box center [95, 61] width 18 height 10
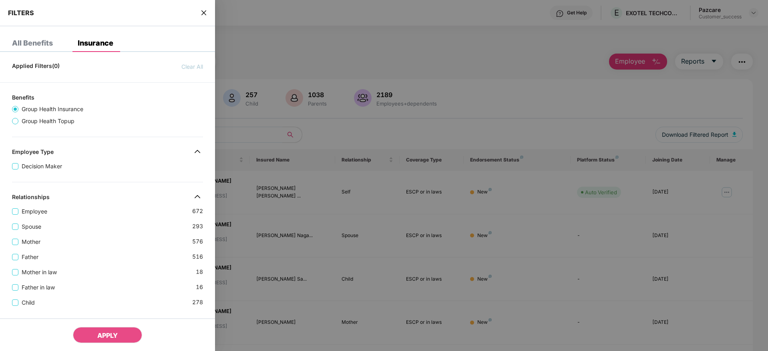
click at [100, 195] on div "Relationships" at bounding box center [107, 199] width 215 height 10
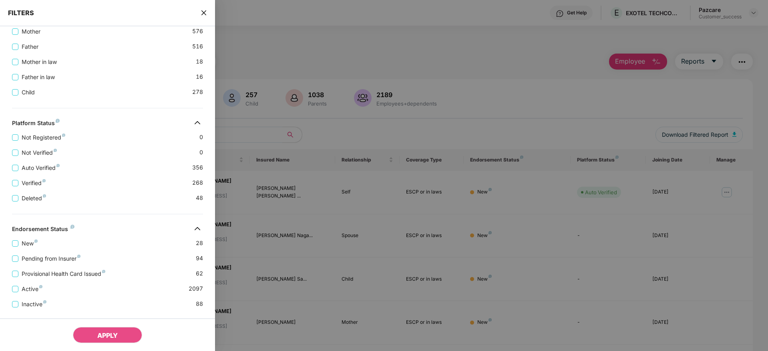
scroll to position [228, 0]
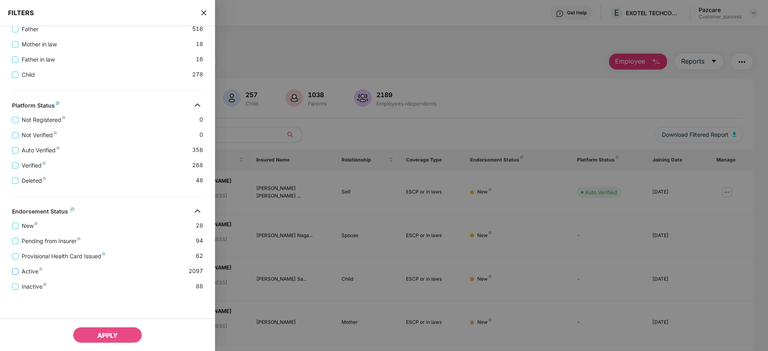
click at [32, 270] on span "Active" at bounding box center [31, 271] width 27 height 9
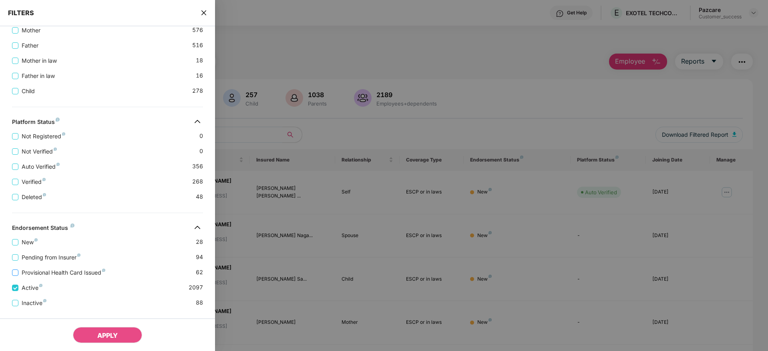
click at [37, 271] on span "Provisional Health Card Issued" at bounding box center [63, 273] width 90 height 9
click at [100, 337] on span "APPLY" at bounding box center [107, 336] width 20 height 8
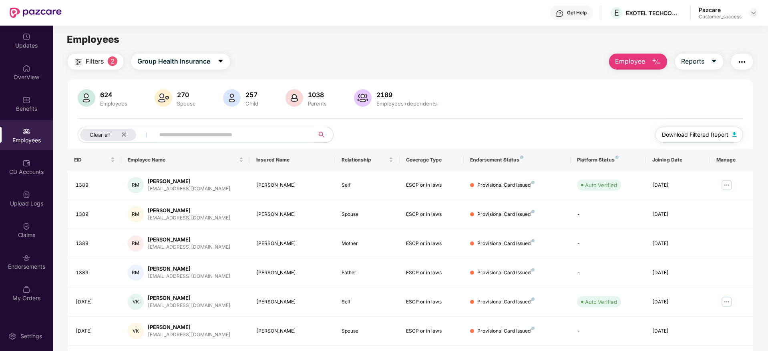
click at [700, 130] on span "Download Filtered Report" at bounding box center [695, 134] width 66 height 9
click at [755, 13] on img at bounding box center [753, 13] width 6 height 6
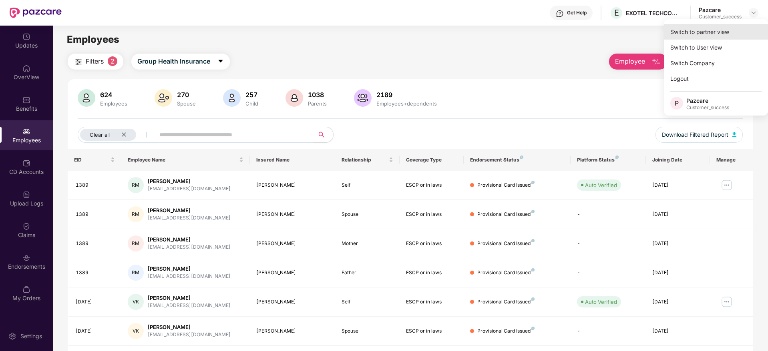
click at [692, 35] on div "Switch to partner view" at bounding box center [716, 32] width 104 height 16
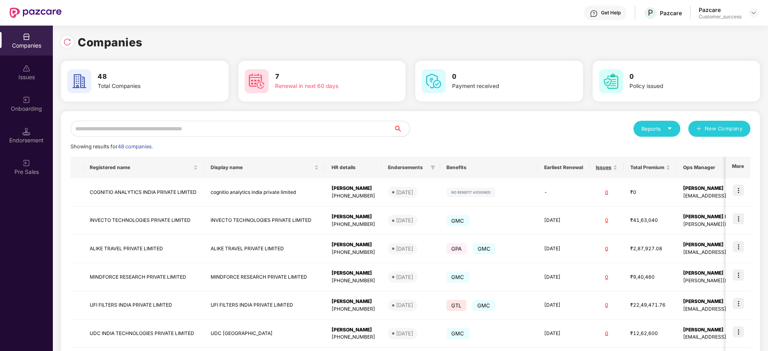
click at [601, 17] on div "Get Help" at bounding box center [605, 13] width 43 height 14
click at [185, 133] on input "text" at bounding box center [231, 129] width 323 height 16
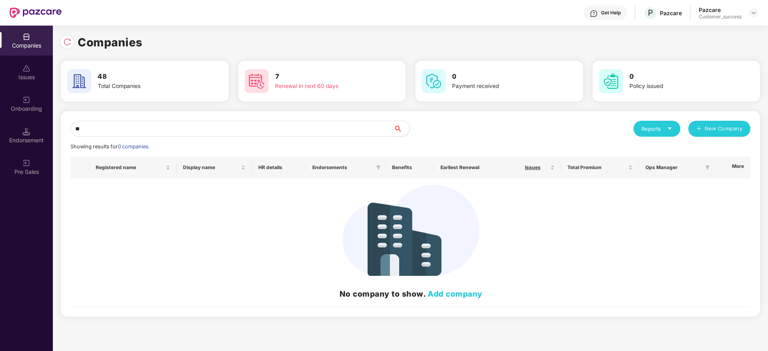
type input "*"
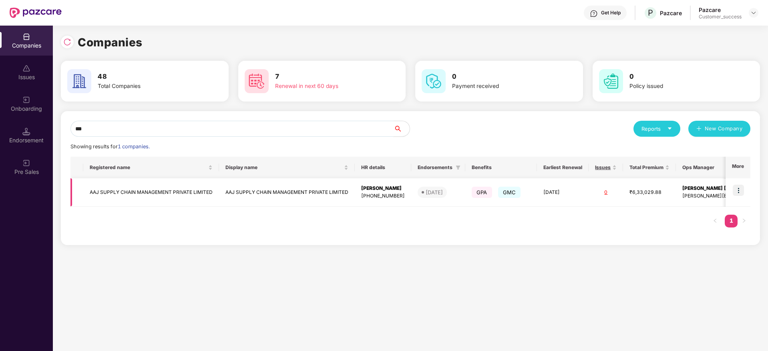
type input "***"
click at [740, 190] on img at bounding box center [737, 190] width 11 height 11
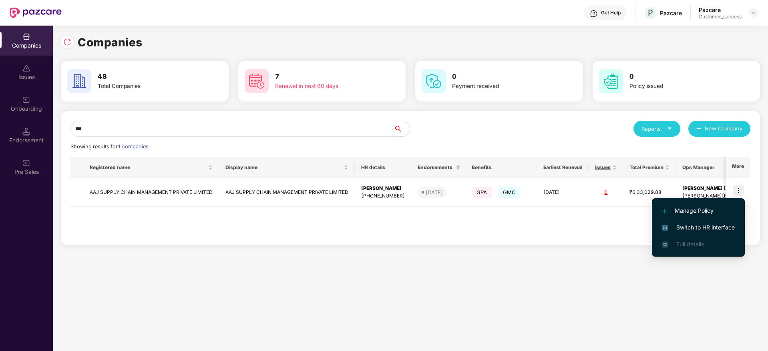
click at [697, 231] on span "Switch to HR interface" at bounding box center [698, 227] width 73 height 9
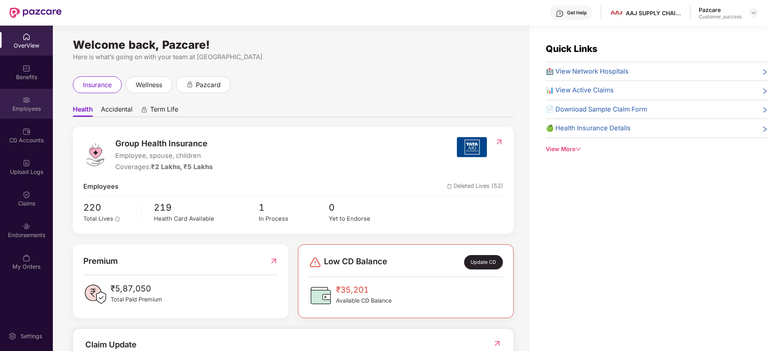
click at [23, 108] on div "Employees" at bounding box center [26, 109] width 53 height 8
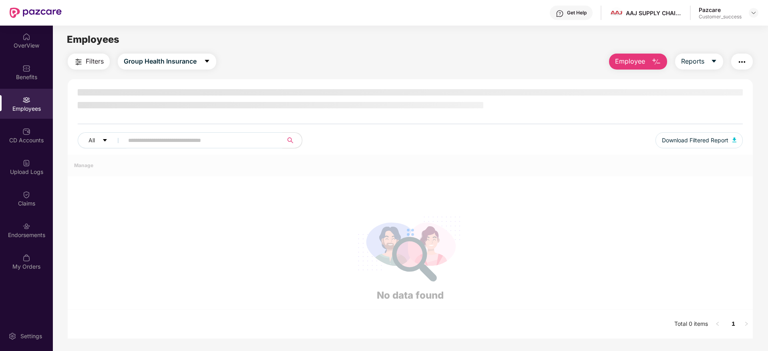
click at [86, 57] on span "Filters" at bounding box center [95, 61] width 18 height 10
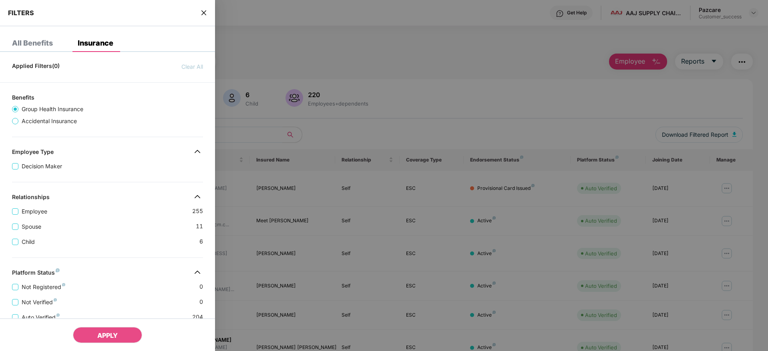
click at [118, 177] on div "Applied Filters(0) Clear All Benefits Group Health Insurance Accidental Insuran…" at bounding box center [107, 288] width 215 height 460
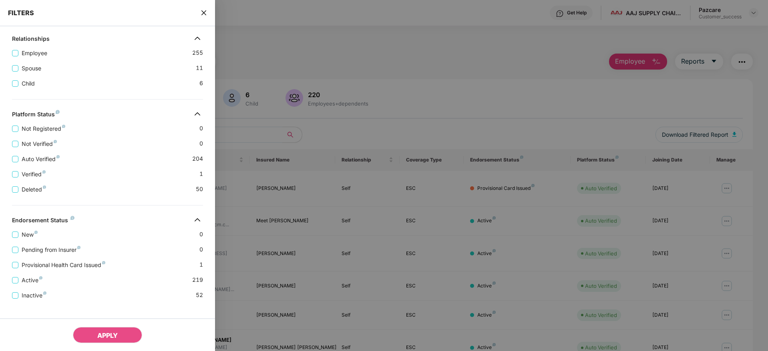
scroll to position [167, 0]
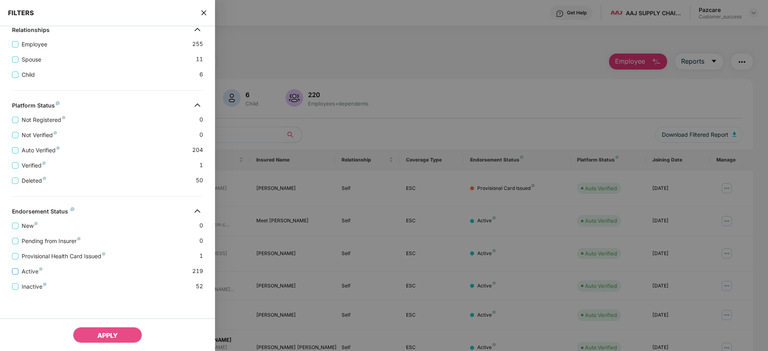
click at [28, 272] on span "Active" at bounding box center [31, 271] width 27 height 9
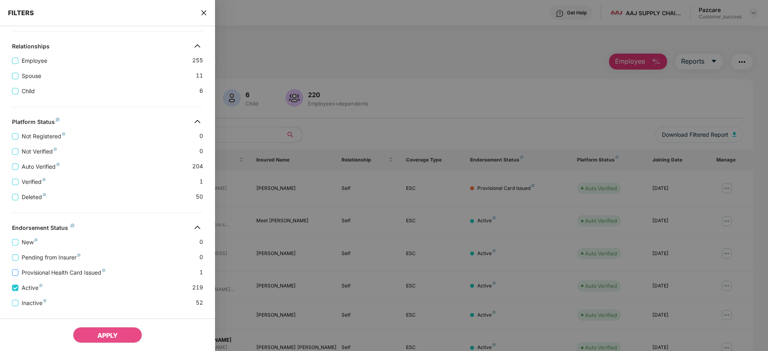
click at [43, 272] on span "Provisional Health Card Issued" at bounding box center [63, 273] width 90 height 9
click at [117, 332] on span "APPLY" at bounding box center [107, 336] width 20 height 8
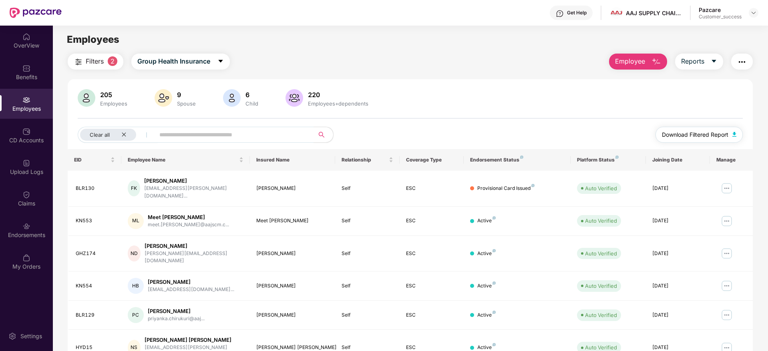
click at [695, 139] on button "Download Filtered Report" at bounding box center [698, 135] width 87 height 16
click at [123, 131] on div "Clear all" at bounding box center [108, 135] width 56 height 12
click at [170, 133] on input "text" at bounding box center [200, 135] width 144 height 12
click at [752, 13] on img at bounding box center [753, 13] width 6 height 6
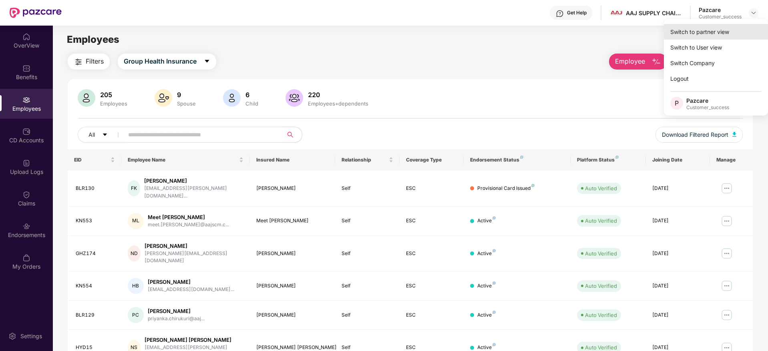
click at [702, 25] on div "Switch to partner view" at bounding box center [716, 32] width 104 height 16
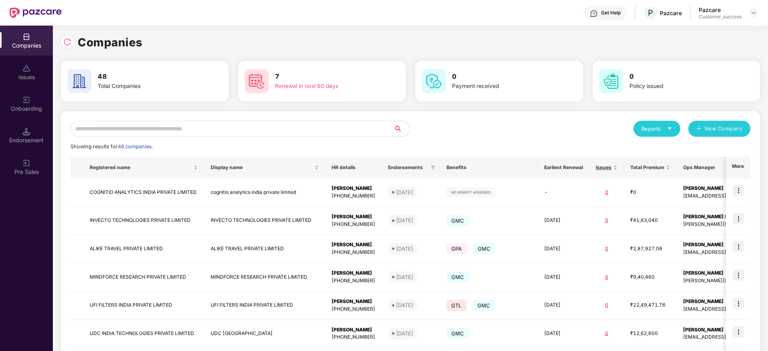
click at [154, 134] on input "text" at bounding box center [231, 129] width 323 height 16
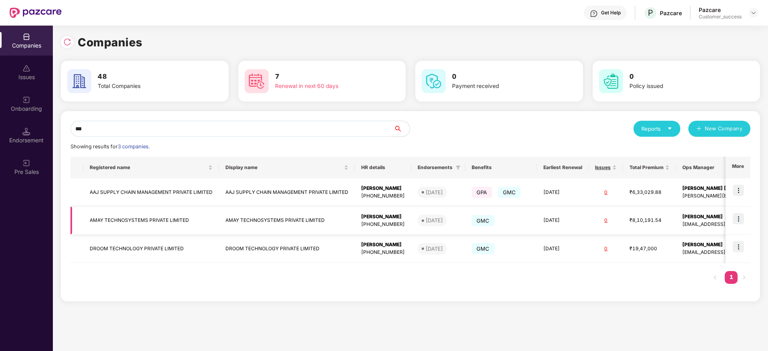
type input "***"
click at [738, 221] on img at bounding box center [737, 218] width 11 height 11
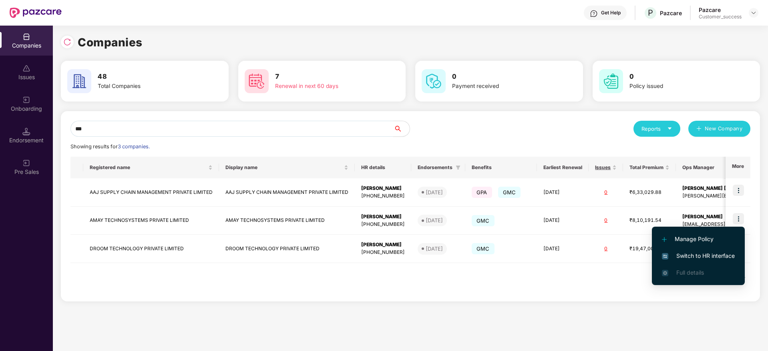
click at [705, 252] on span "Switch to HR interface" at bounding box center [698, 256] width 73 height 9
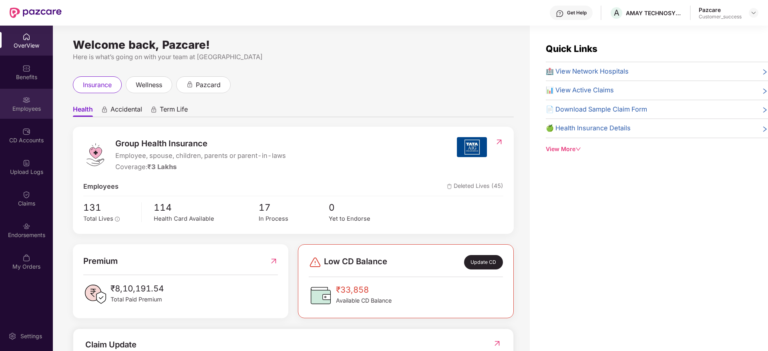
click at [31, 107] on div "Employees" at bounding box center [26, 109] width 53 height 8
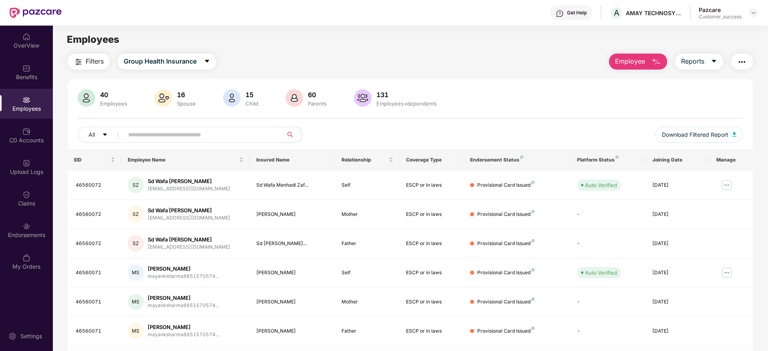
click at [94, 60] on span "Filters" at bounding box center [95, 61] width 18 height 10
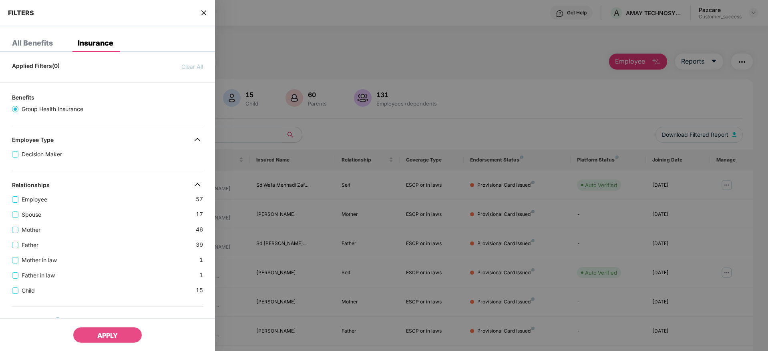
click at [139, 235] on div "Father [DEMOGRAPHIC_DATA]" at bounding box center [107, 242] width 191 height 15
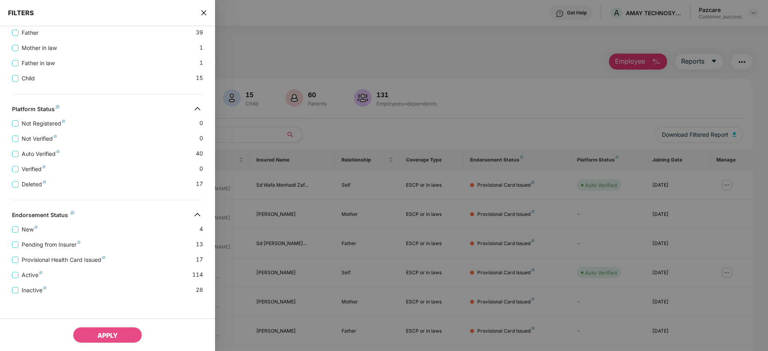
scroll to position [216, 0]
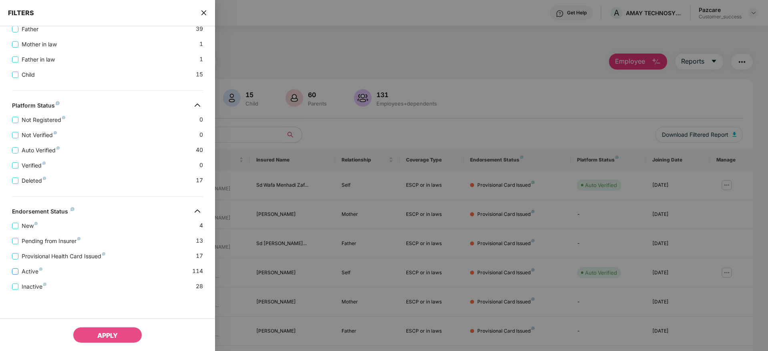
click at [28, 271] on span "Active" at bounding box center [31, 271] width 27 height 9
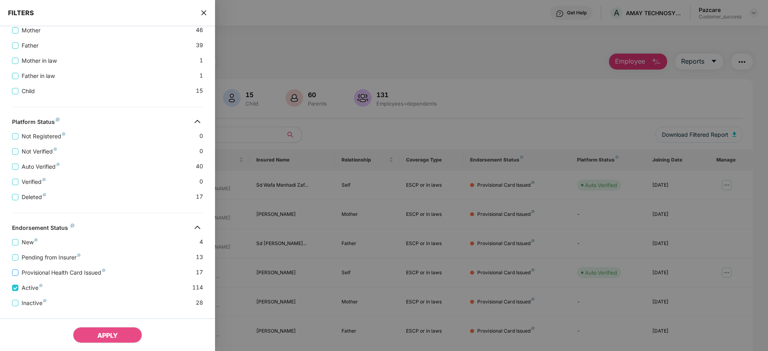
click at [39, 269] on span "Provisional Health Card Issued" at bounding box center [63, 273] width 90 height 9
click at [30, 257] on span "Pending from Insurer" at bounding box center [50, 257] width 65 height 9
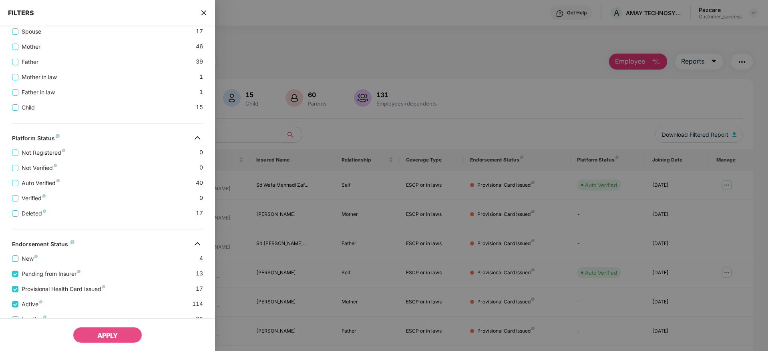
click at [21, 259] on span "New" at bounding box center [29, 259] width 22 height 9
click at [103, 329] on button "APPLY" at bounding box center [107, 335] width 69 height 16
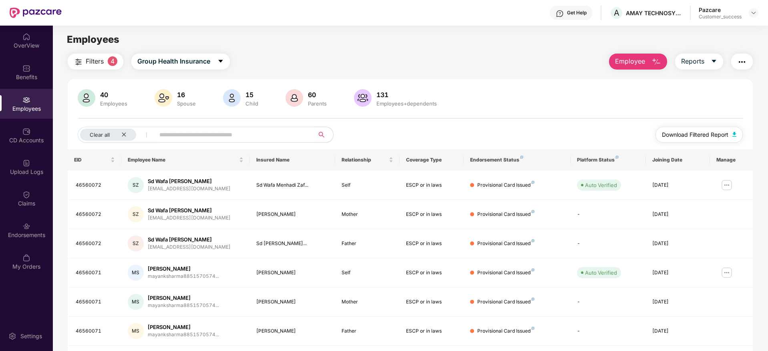
click at [700, 133] on span "Download Filtered Report" at bounding box center [695, 134] width 66 height 9
click at [121, 133] on icon "close" at bounding box center [123, 134] width 5 height 5
click at [751, 10] on img at bounding box center [753, 13] width 6 height 6
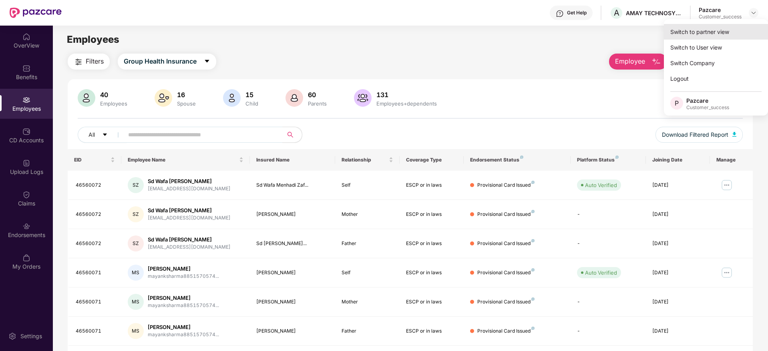
click at [717, 32] on div "Switch to partner view" at bounding box center [716, 32] width 104 height 16
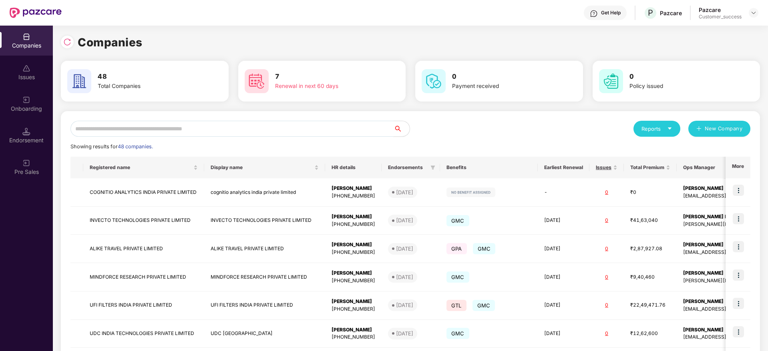
click at [209, 132] on input "text" at bounding box center [231, 129] width 323 height 16
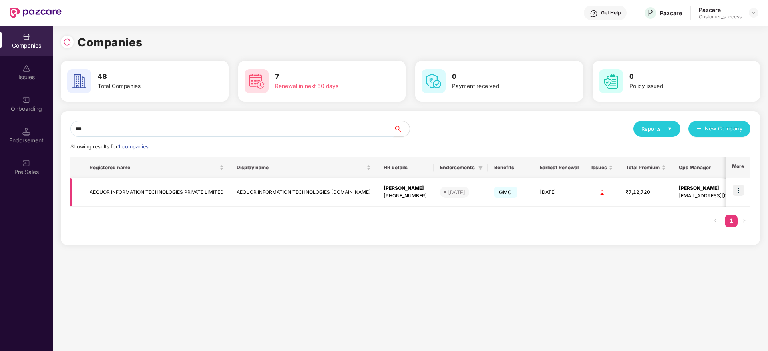
type input "***"
click at [743, 192] on img at bounding box center [737, 190] width 11 height 11
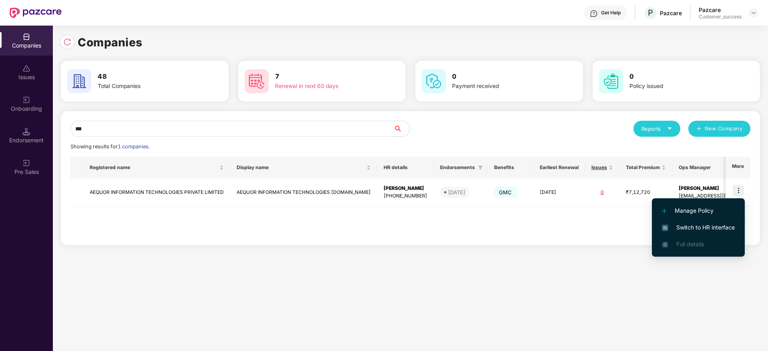
click at [707, 223] on li "Switch to HR interface" at bounding box center [698, 227] width 93 height 17
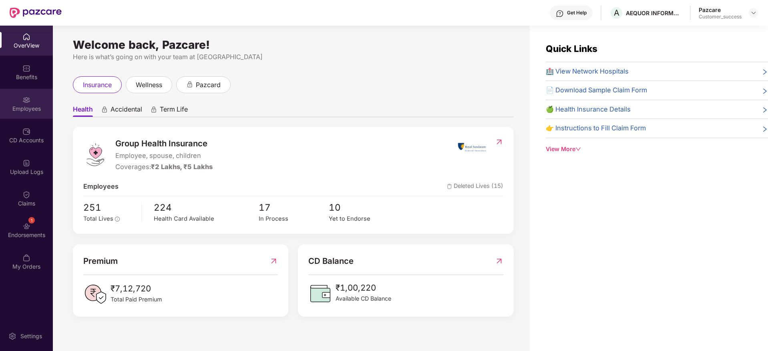
click at [31, 109] on div "Employees" at bounding box center [26, 109] width 53 height 8
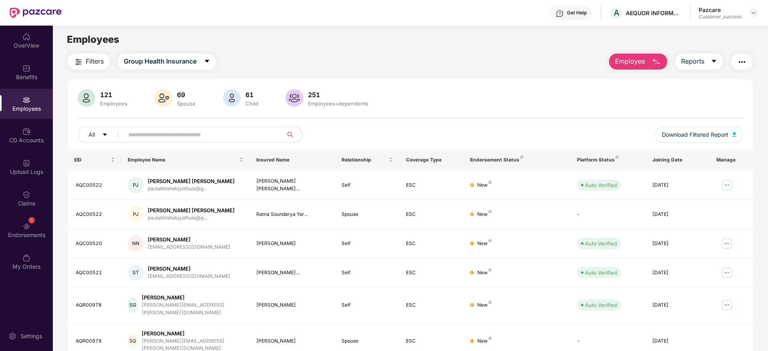
click at [100, 62] on span "Filters" at bounding box center [95, 61] width 18 height 10
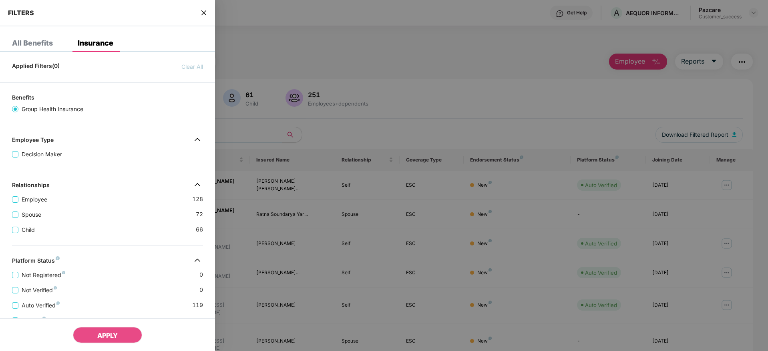
click at [98, 213] on div "Spouse 72" at bounding box center [107, 211] width 191 height 15
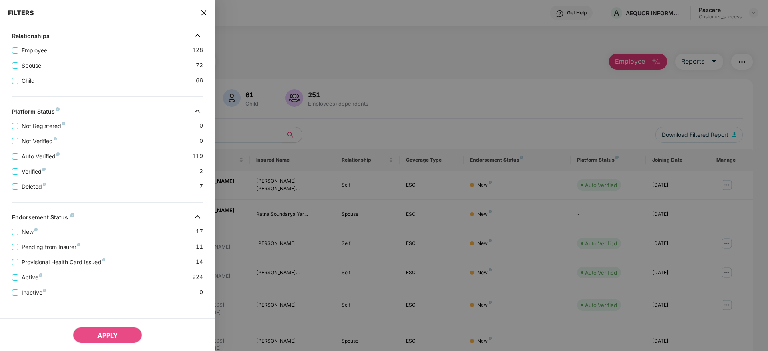
scroll to position [155, 0]
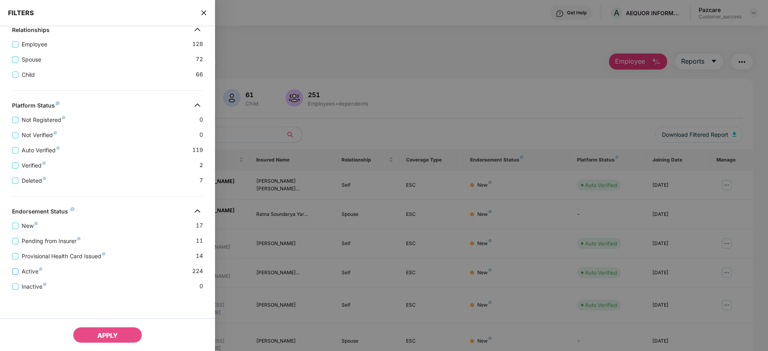
click at [31, 269] on span "Active" at bounding box center [31, 271] width 27 height 9
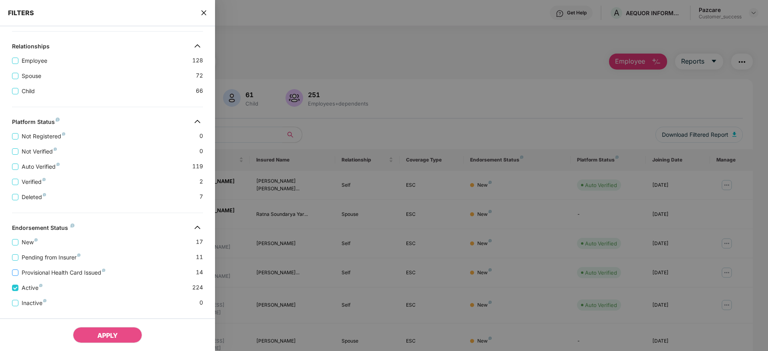
click at [29, 272] on span "Provisional Health Card Issued" at bounding box center [63, 273] width 90 height 9
click at [103, 332] on span "APPLY" at bounding box center [107, 336] width 20 height 8
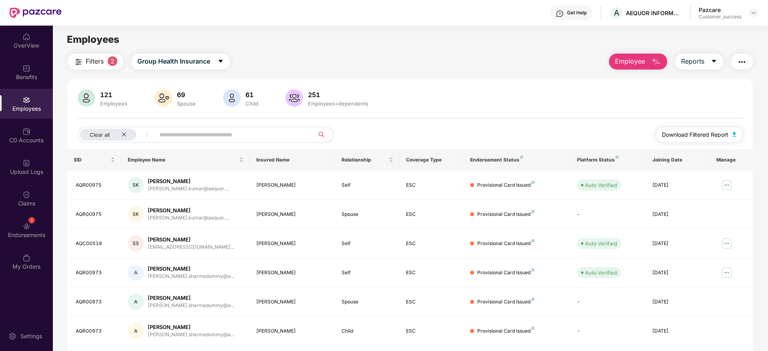
click at [683, 132] on span "Download Filtered Report" at bounding box center [695, 134] width 66 height 9
click at [126, 131] on div "Clear all" at bounding box center [108, 135] width 56 height 12
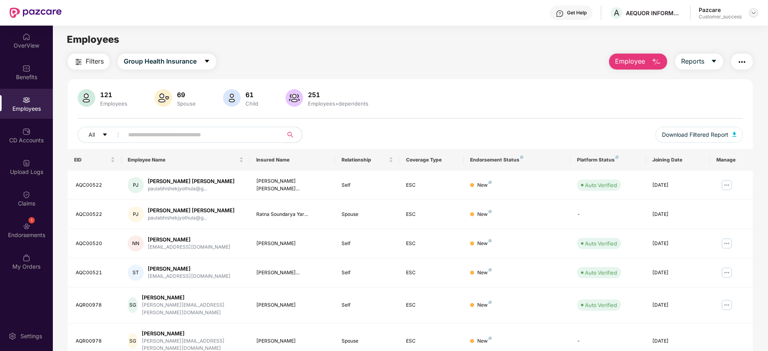
click at [751, 13] on img at bounding box center [753, 13] width 6 height 6
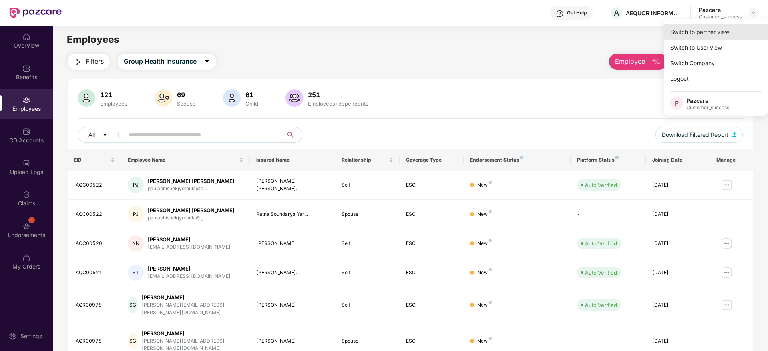
click at [706, 36] on div "Switch to partner view" at bounding box center [716, 32] width 104 height 16
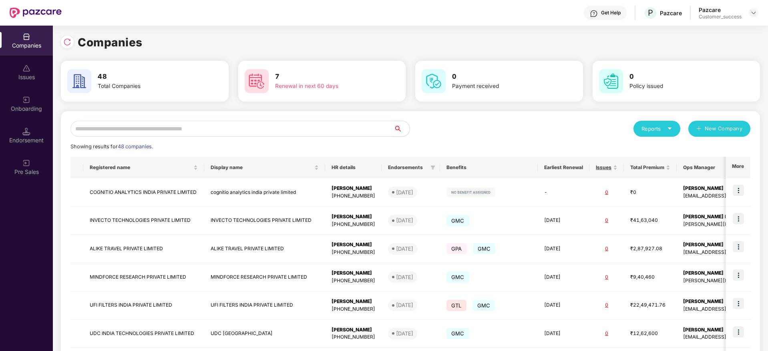
click at [259, 134] on input "text" at bounding box center [231, 129] width 323 height 16
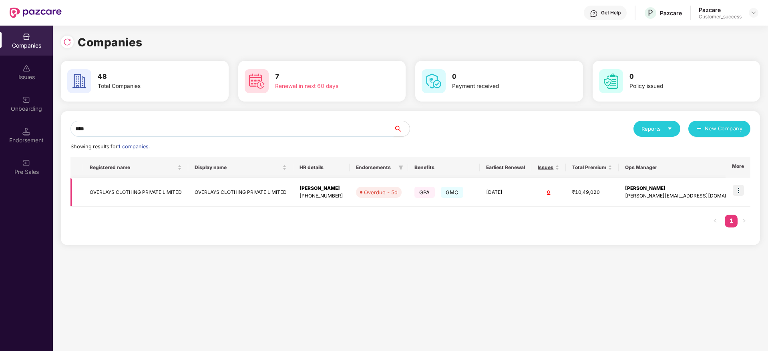
type input "****"
click at [738, 190] on img at bounding box center [737, 190] width 11 height 11
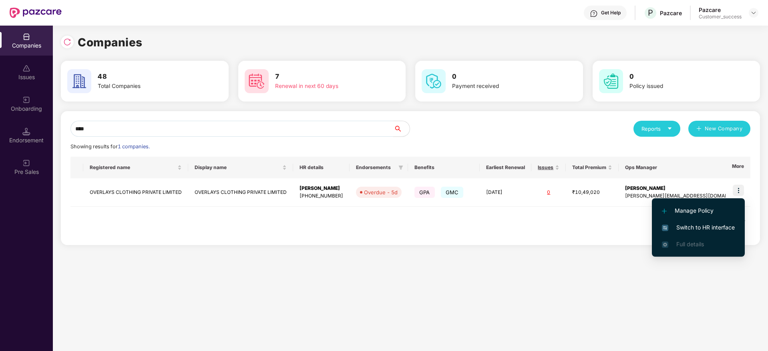
click at [695, 233] on li "Switch to HR interface" at bounding box center [698, 227] width 93 height 17
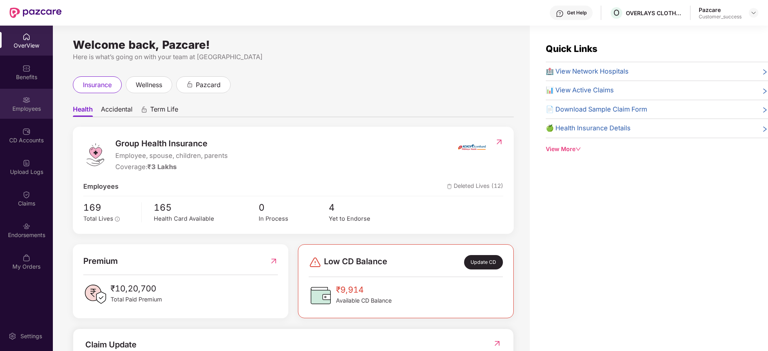
click at [13, 110] on div "Employees" at bounding box center [26, 109] width 53 height 8
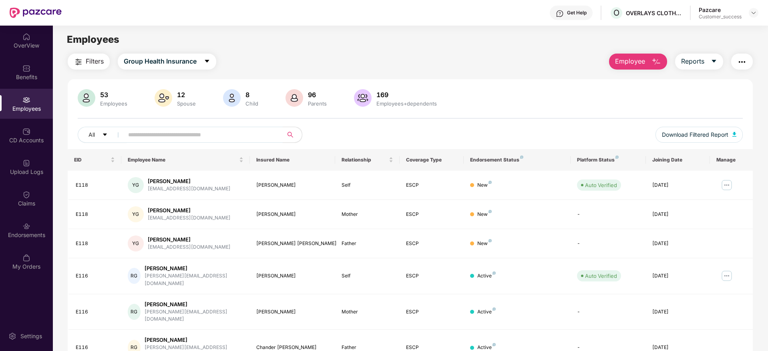
click at [195, 137] on input "text" at bounding box center [200, 135] width 144 height 12
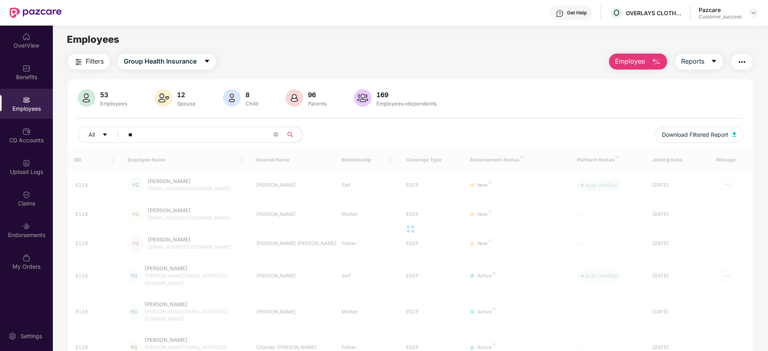
type input "*"
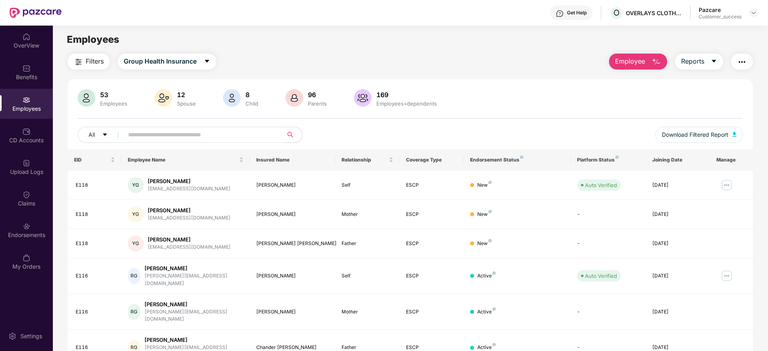
click at [98, 58] on span "Filters" at bounding box center [95, 61] width 18 height 10
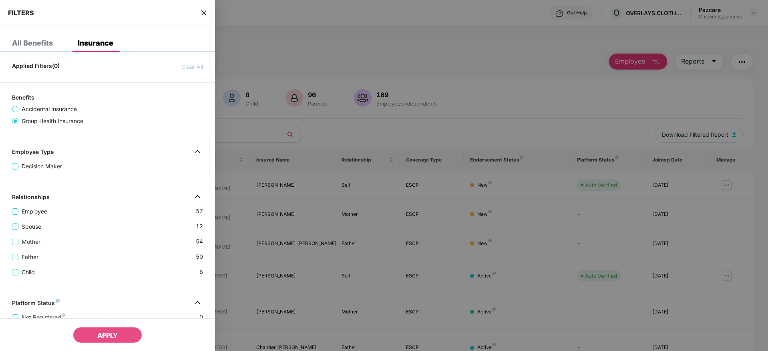
click at [117, 228] on div "Spouse 12" at bounding box center [107, 223] width 191 height 15
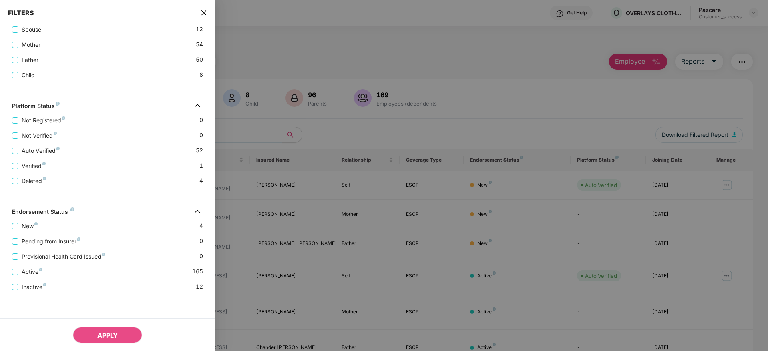
scroll to position [198, 0]
click at [26, 272] on span "Active" at bounding box center [31, 271] width 27 height 9
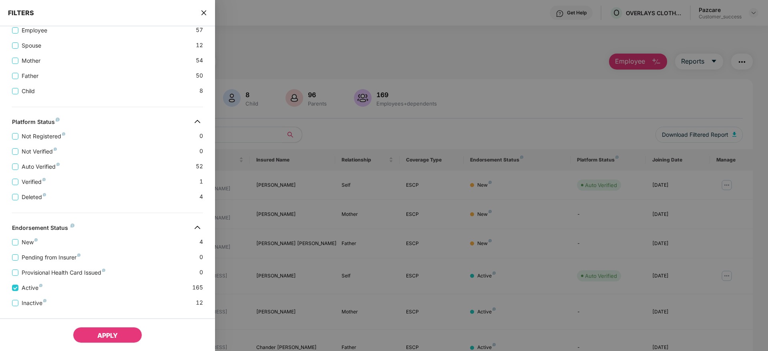
click at [104, 332] on span "APPLY" at bounding box center [107, 336] width 20 height 8
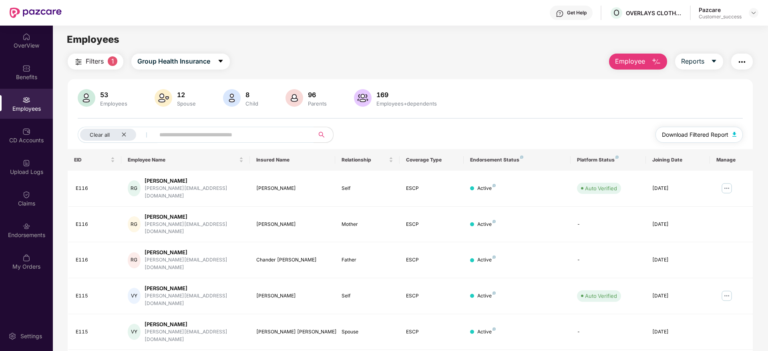
click at [703, 131] on span "Download Filtered Report" at bounding box center [695, 134] width 66 height 9
click at [125, 136] on icon "close" at bounding box center [123, 134] width 5 height 5
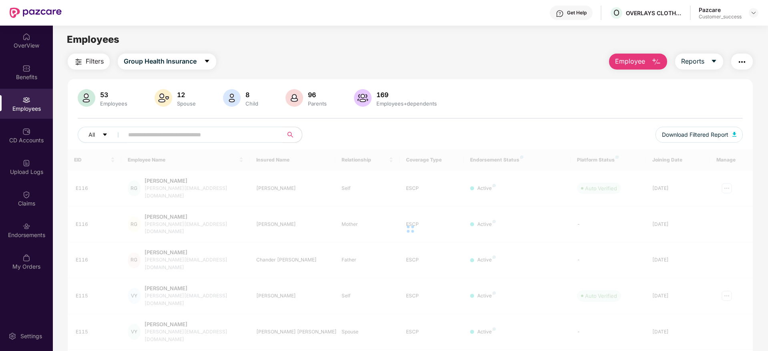
click at [177, 133] on input "text" at bounding box center [200, 135] width 144 height 12
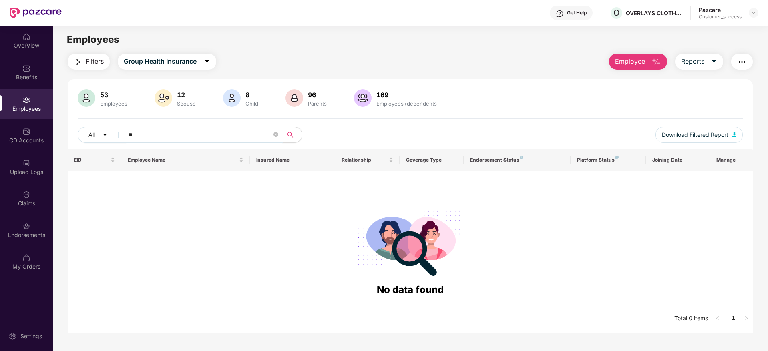
type input "*"
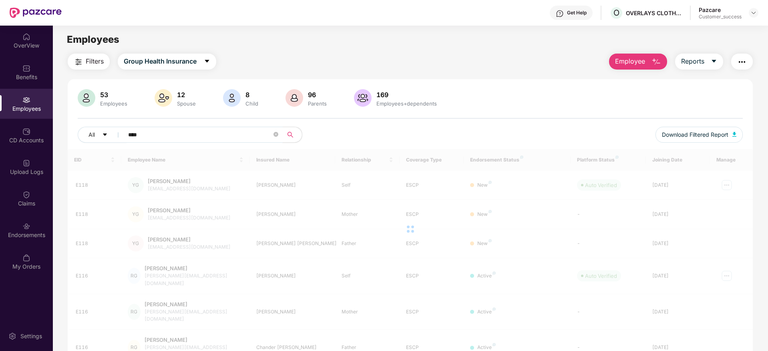
type input "****"
click at [750, 18] on div "Pazcare Customer_success" at bounding box center [728, 13] width 60 height 14
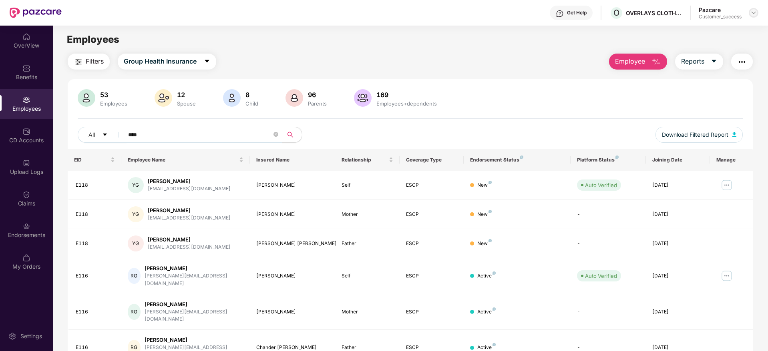
click at [752, 12] on img at bounding box center [753, 13] width 6 height 6
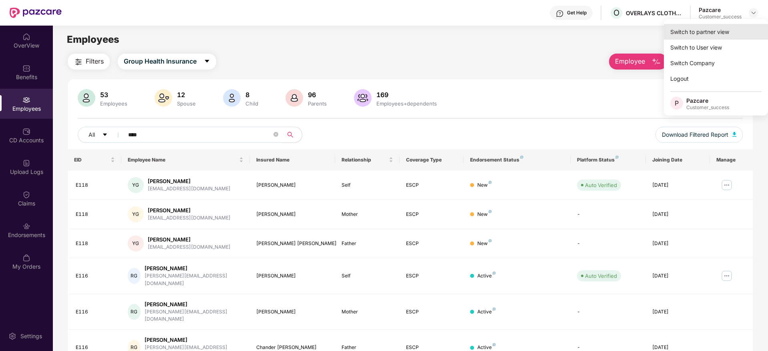
click at [713, 30] on div "Switch to partner view" at bounding box center [716, 32] width 104 height 16
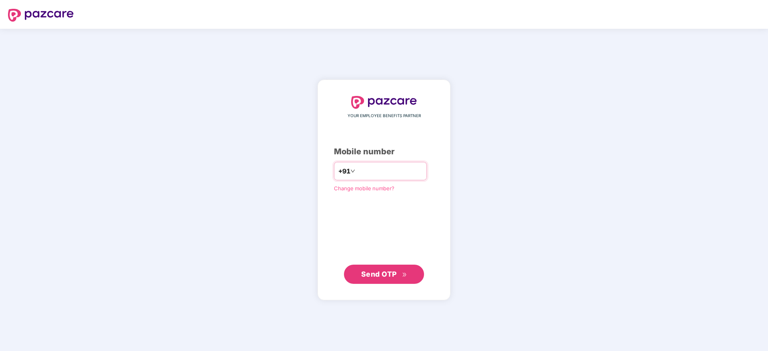
click at [366, 168] on input "number" at bounding box center [390, 171] width 66 height 13
type input "**********"
click at [383, 279] on span "Send OTP" at bounding box center [384, 274] width 46 height 11
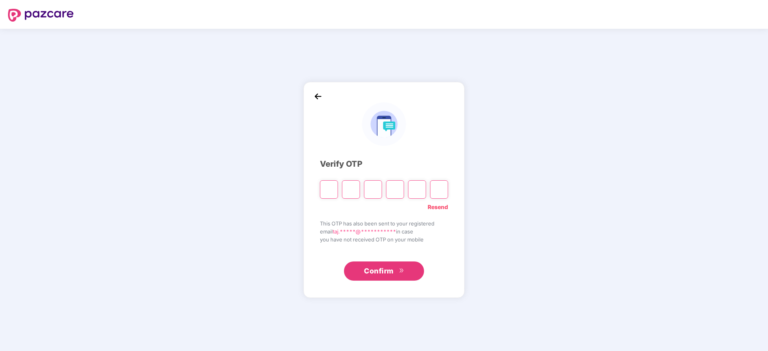
paste input "*"
type input "*"
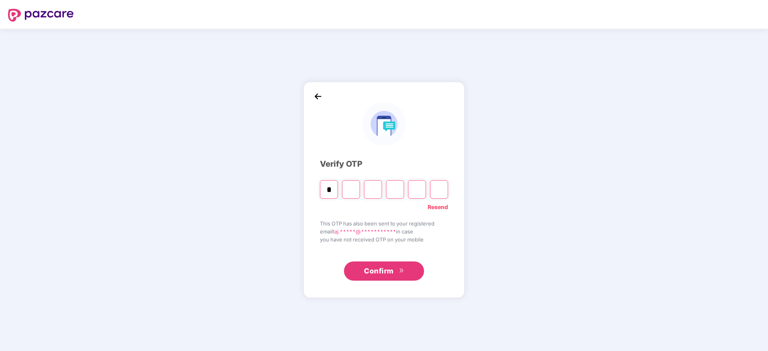
type input "*"
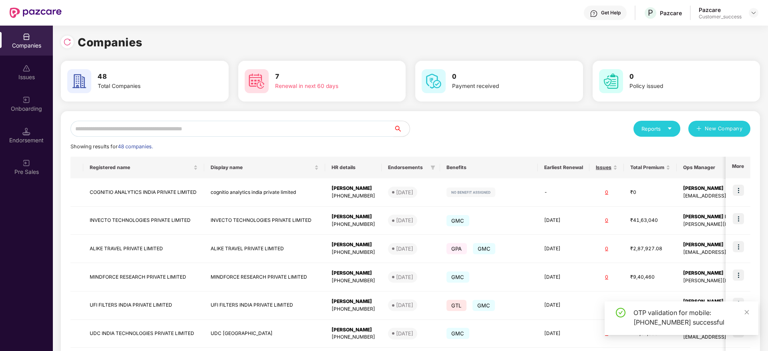
click at [186, 128] on input "text" at bounding box center [231, 129] width 323 height 16
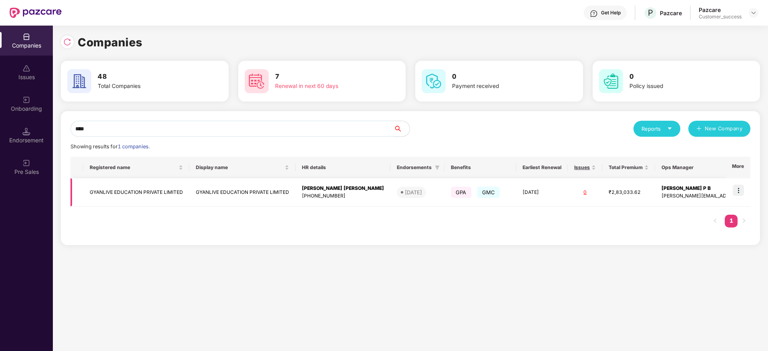
type input "****"
click at [739, 189] on img at bounding box center [737, 190] width 11 height 11
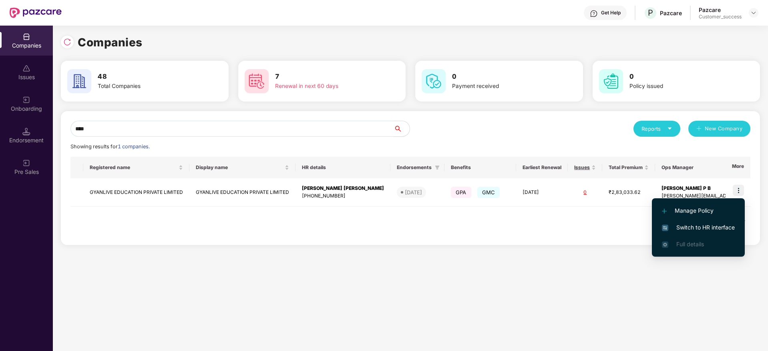
click at [700, 230] on span "Switch to HR interface" at bounding box center [698, 227] width 73 height 9
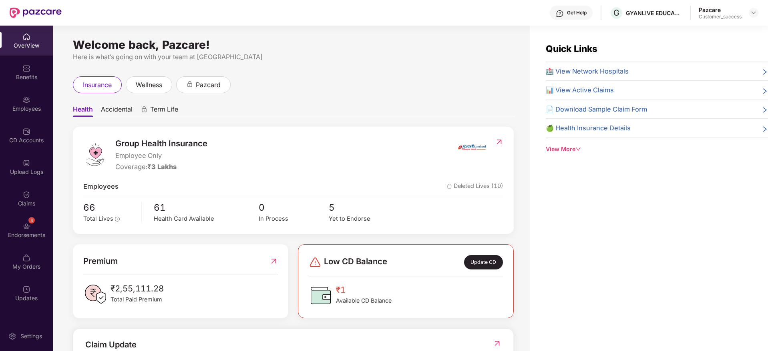
click at [30, 110] on div "Employees" at bounding box center [26, 109] width 53 height 8
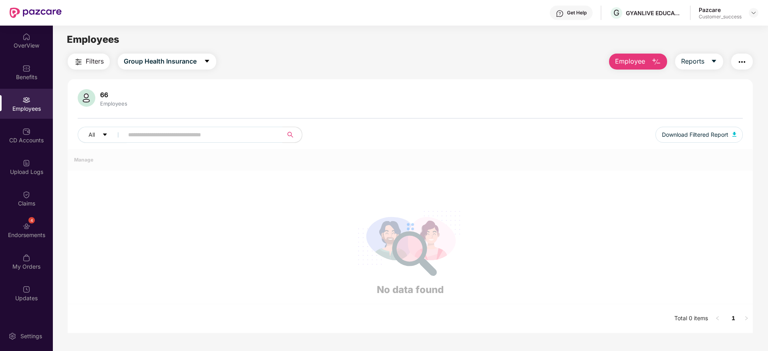
click at [86, 64] on span "Filters" at bounding box center [95, 61] width 18 height 10
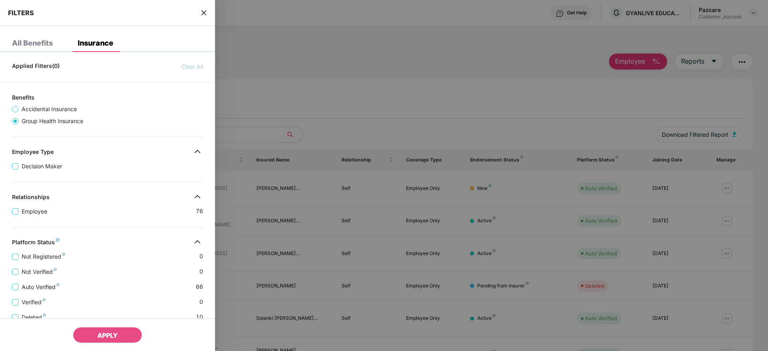
click at [109, 211] on div "Employee 76" at bounding box center [107, 208] width 191 height 15
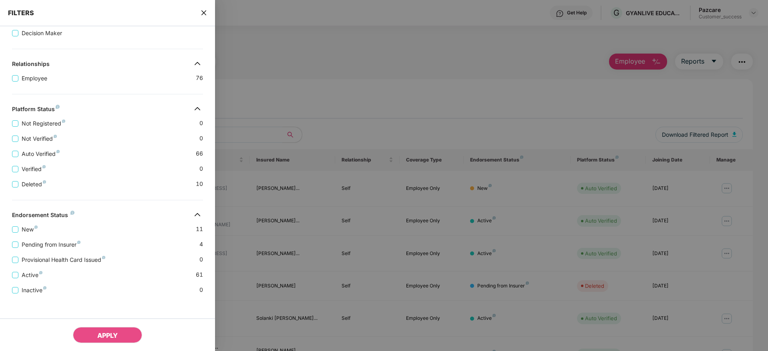
scroll to position [137, 0]
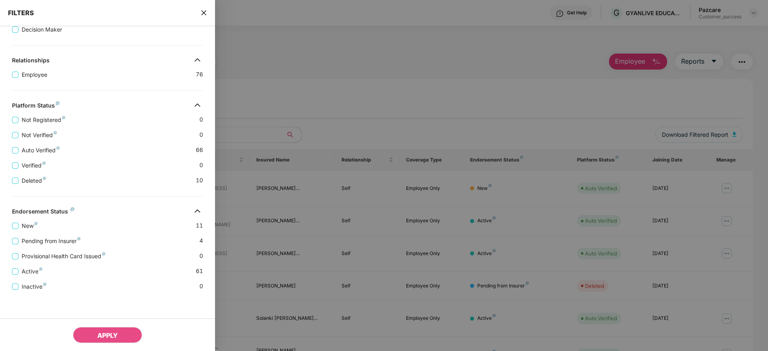
click at [202, 10] on icon "close" at bounding box center [203, 12] width 5 height 5
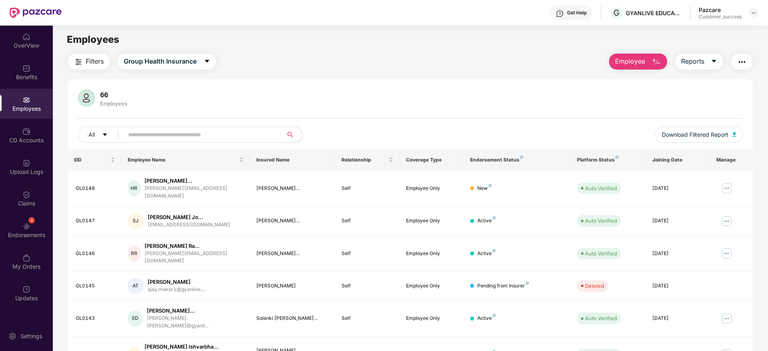
click at [84, 62] on button "Filters" at bounding box center [89, 62] width 42 height 16
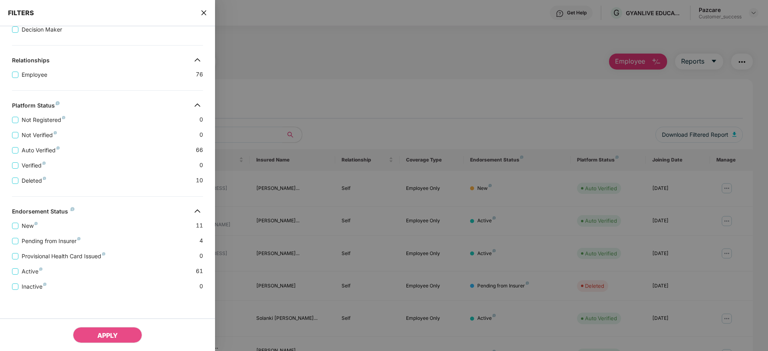
click at [103, 219] on div "New 11" at bounding box center [107, 222] width 191 height 15
click at [29, 225] on span "New" at bounding box center [29, 226] width 22 height 9
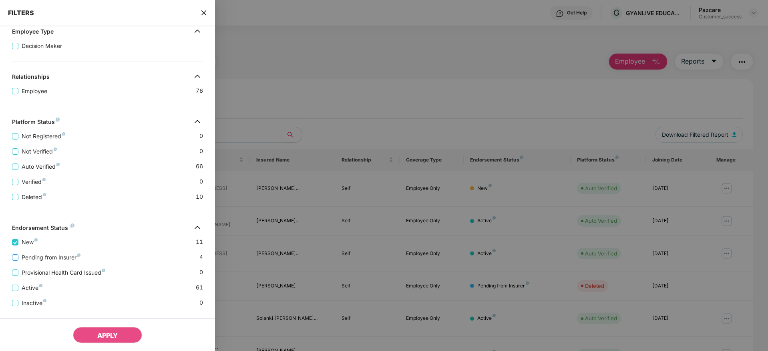
click at [34, 258] on span "Pending from Insurer" at bounding box center [50, 257] width 65 height 9
click at [26, 287] on span "Active" at bounding box center [31, 288] width 27 height 9
click at [106, 339] on span "APPLY" at bounding box center [107, 336] width 20 height 8
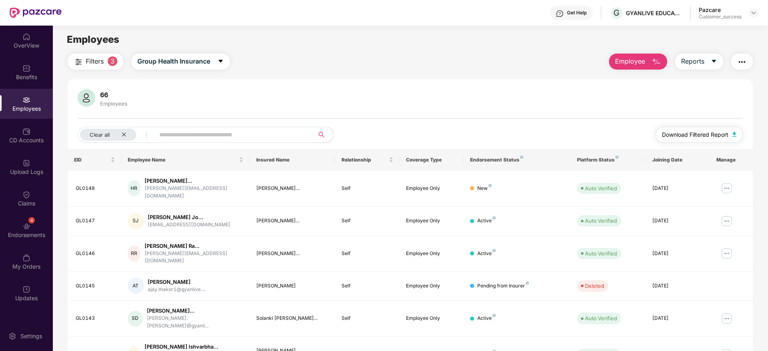
click at [700, 135] on span "Download Filtered Report" at bounding box center [695, 134] width 66 height 9
click at [756, 13] on img at bounding box center [753, 13] width 6 height 6
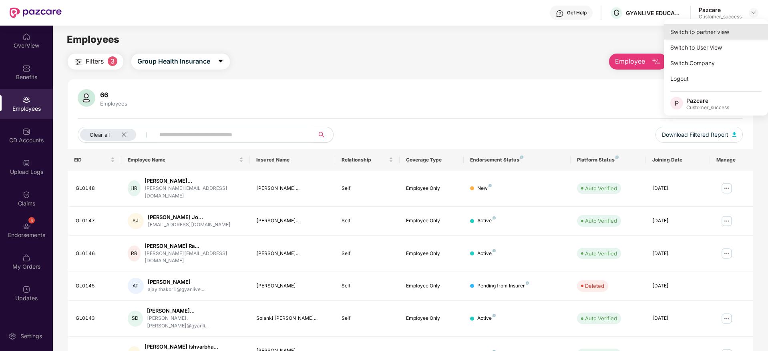
click at [718, 29] on div "Switch to partner view" at bounding box center [716, 32] width 104 height 16
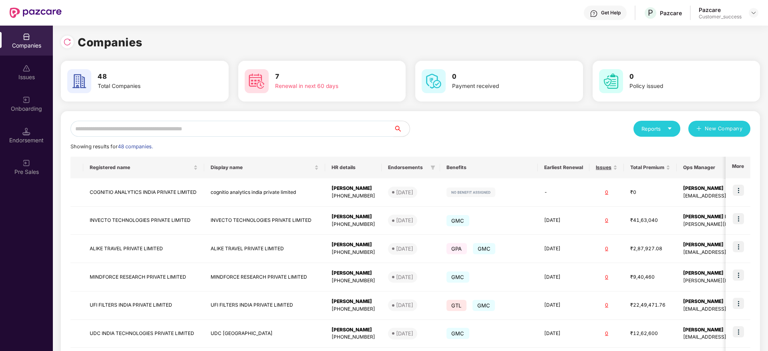
click at [330, 129] on input "text" at bounding box center [231, 129] width 323 height 16
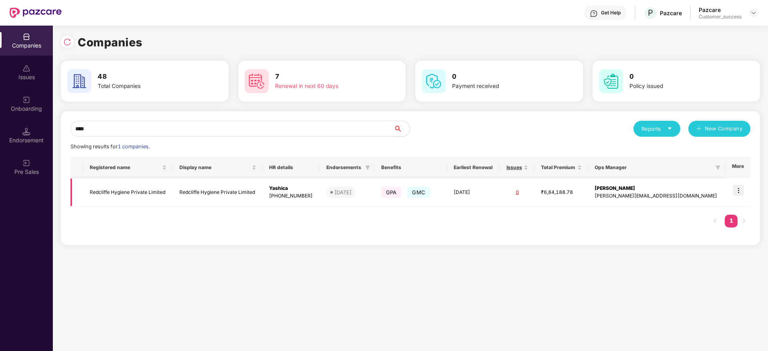
type input "****"
click at [742, 192] on img at bounding box center [737, 190] width 11 height 11
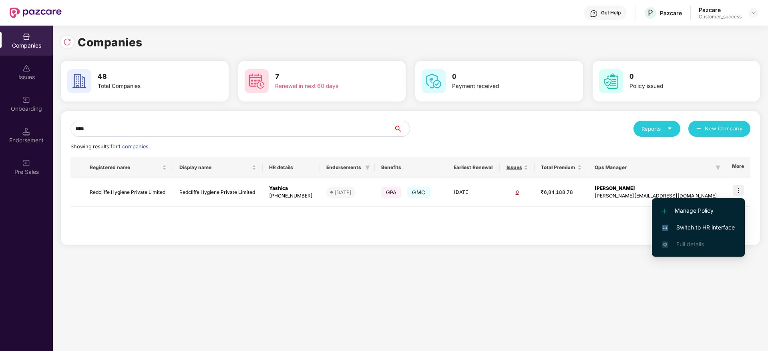
click at [700, 227] on span "Switch to HR interface" at bounding box center [698, 227] width 73 height 9
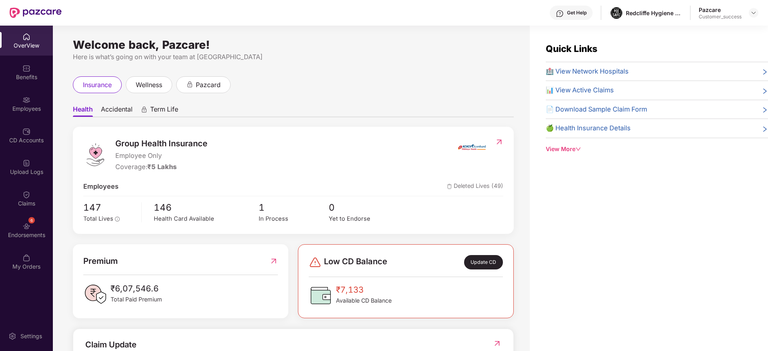
click at [25, 107] on div "Employees" at bounding box center [26, 109] width 53 height 8
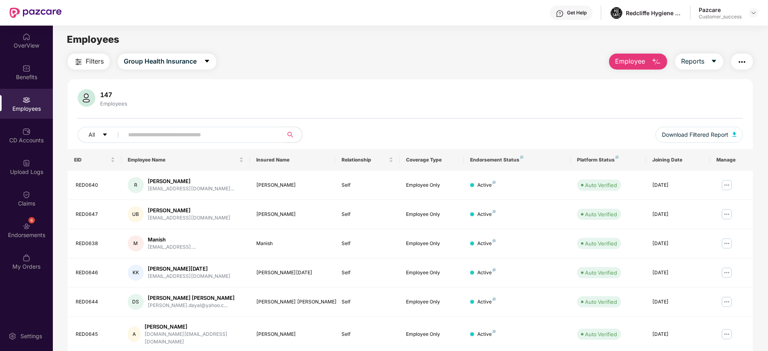
click at [90, 60] on span "Filters" at bounding box center [95, 61] width 18 height 10
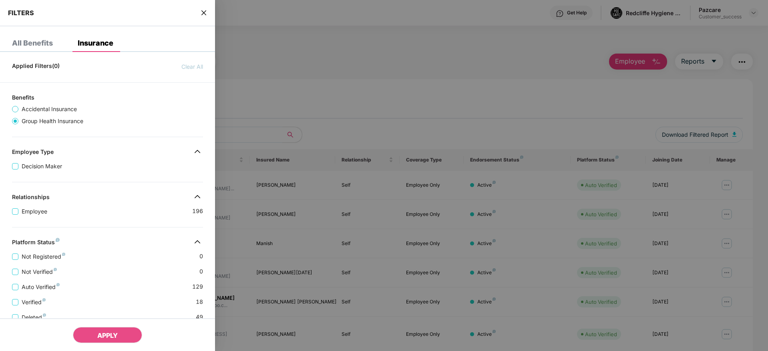
click at [121, 243] on div "Platform Status" at bounding box center [107, 244] width 215 height 10
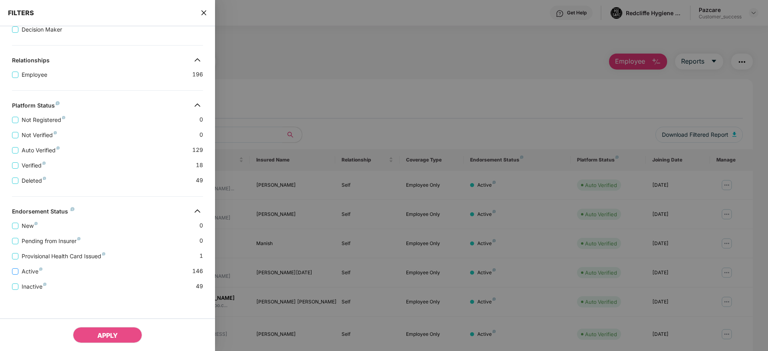
click at [22, 272] on span "Active" at bounding box center [31, 271] width 27 height 9
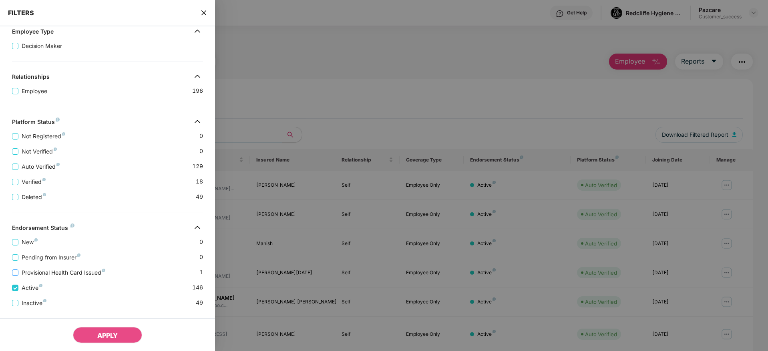
click at [28, 270] on span "Provisional Health Card Issued" at bounding box center [63, 273] width 90 height 9
click at [99, 327] on button "APPLY" at bounding box center [107, 335] width 69 height 16
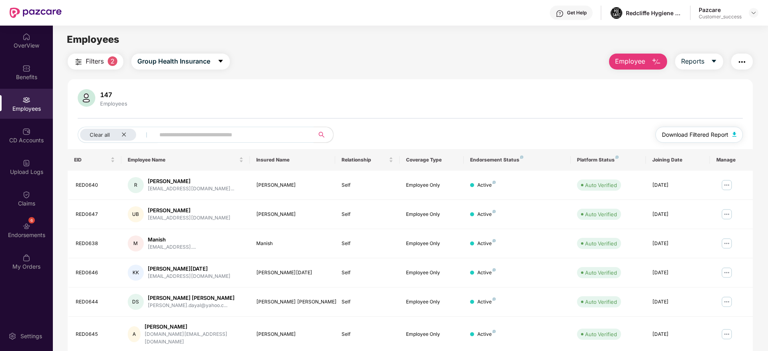
click at [692, 142] on button "Download Filtered Report" at bounding box center [698, 135] width 87 height 16
click at [754, 19] on div "Pazcare Customer_success" at bounding box center [728, 13] width 60 height 14
click at [754, 17] on div at bounding box center [753, 13] width 10 height 10
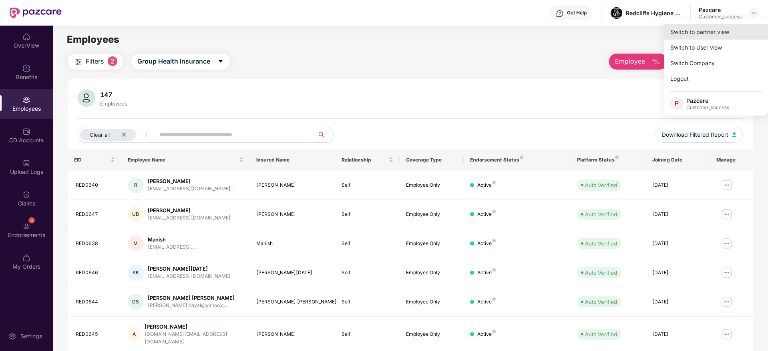
click at [707, 34] on div "Switch to partner view" at bounding box center [716, 32] width 104 height 16
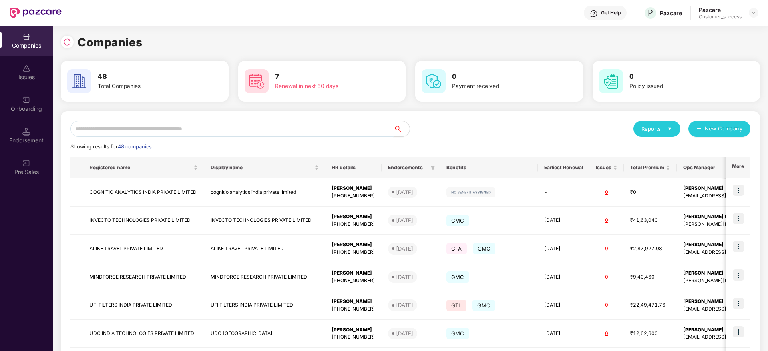
click at [216, 136] on input "text" at bounding box center [231, 129] width 323 height 16
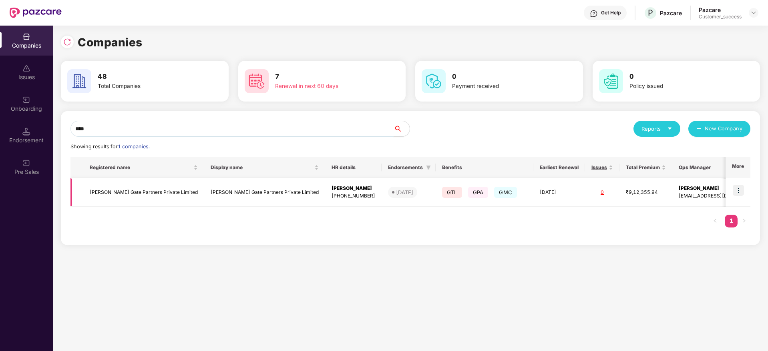
type input "****"
click at [740, 188] on img at bounding box center [737, 190] width 11 height 11
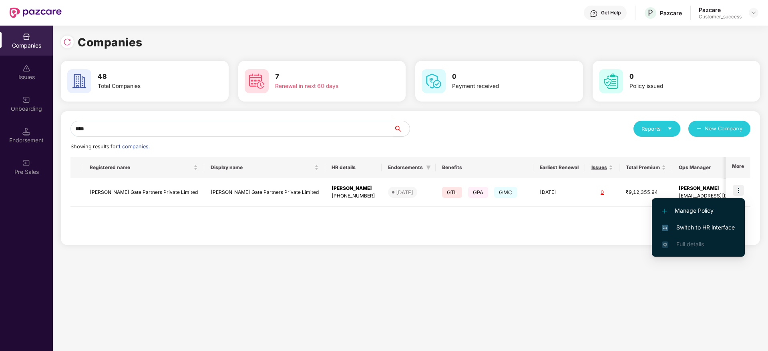
click at [689, 225] on span "Switch to HR interface" at bounding box center [698, 227] width 73 height 9
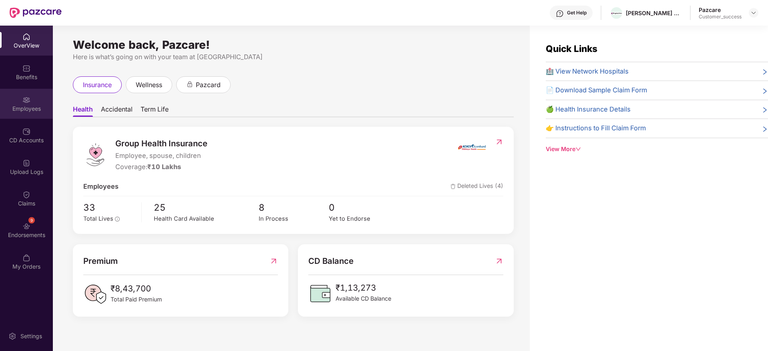
click at [32, 116] on div "Employees" at bounding box center [26, 104] width 53 height 30
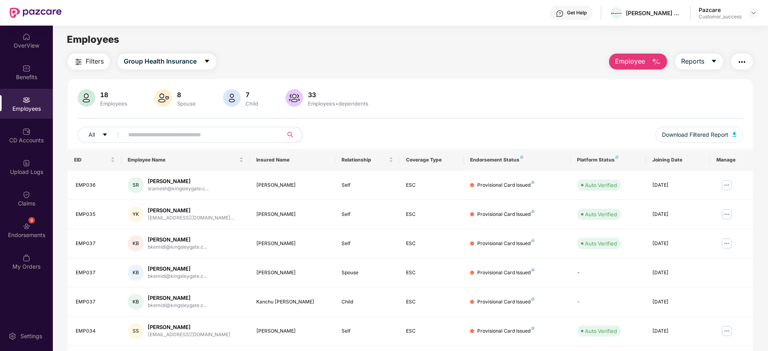
click at [96, 66] on span "Filters" at bounding box center [95, 61] width 18 height 10
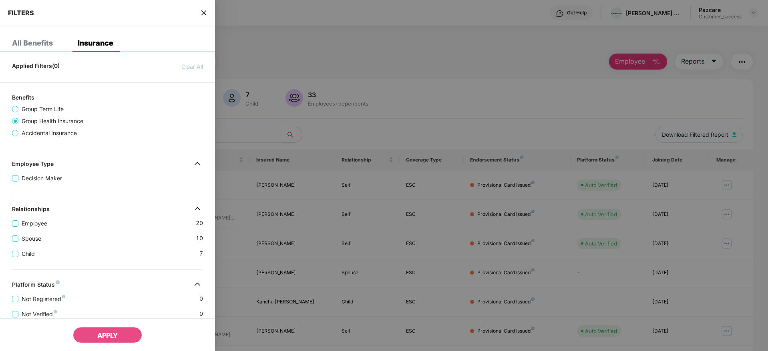
click at [112, 249] on div "Child 7" at bounding box center [107, 250] width 191 height 15
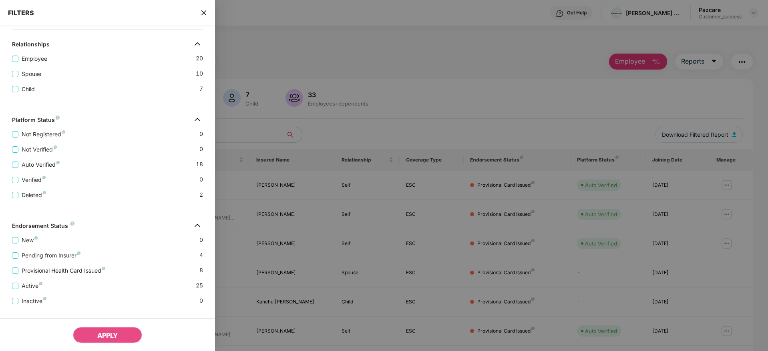
scroll to position [179, 0]
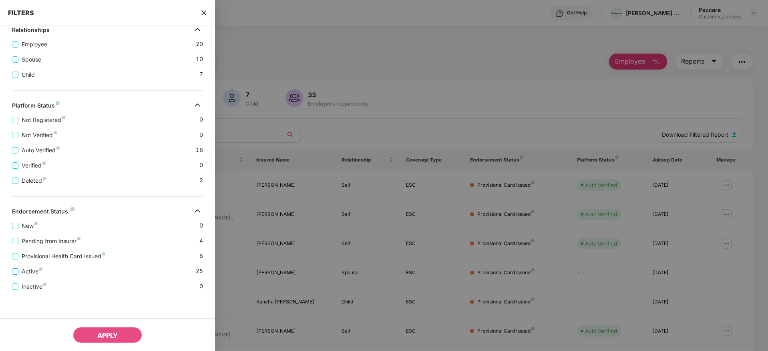
click at [34, 271] on span "Active" at bounding box center [31, 271] width 27 height 9
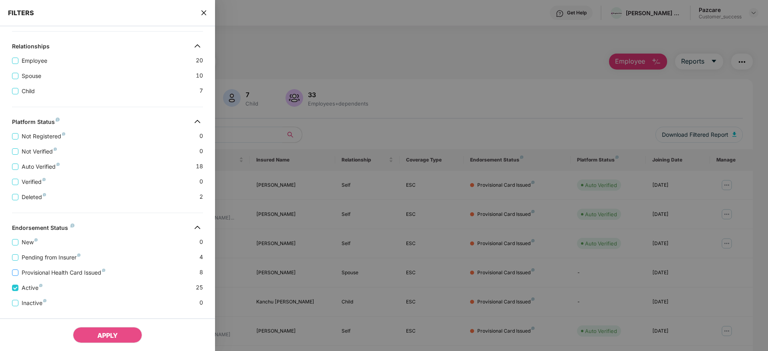
click at [38, 269] on div "Provisional Health Card Issued 8" at bounding box center [107, 269] width 191 height 15
click at [38, 269] on span "Provisional Health Card Issued" at bounding box center [63, 273] width 90 height 9
click at [36, 259] on span "Pending from Insurer" at bounding box center [50, 257] width 65 height 9
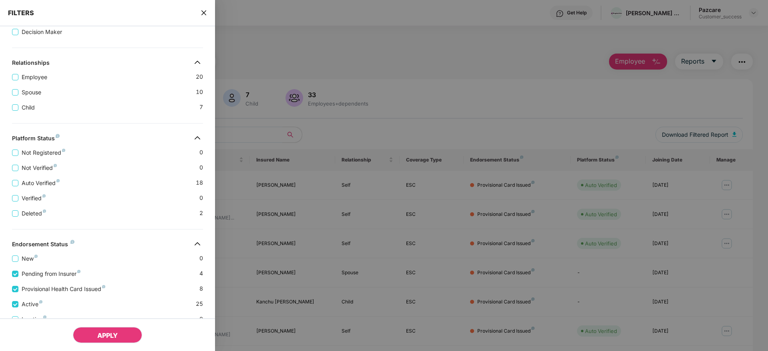
click at [104, 332] on span "APPLY" at bounding box center [107, 336] width 20 height 8
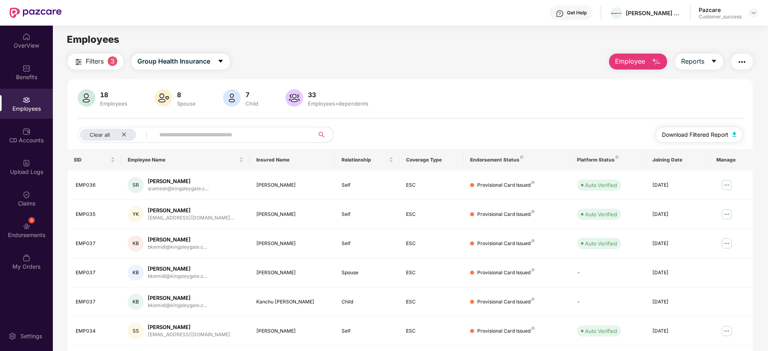
click at [678, 137] on span "Download Filtered Report" at bounding box center [695, 134] width 66 height 9
click at [754, 16] on div at bounding box center [753, 13] width 10 height 10
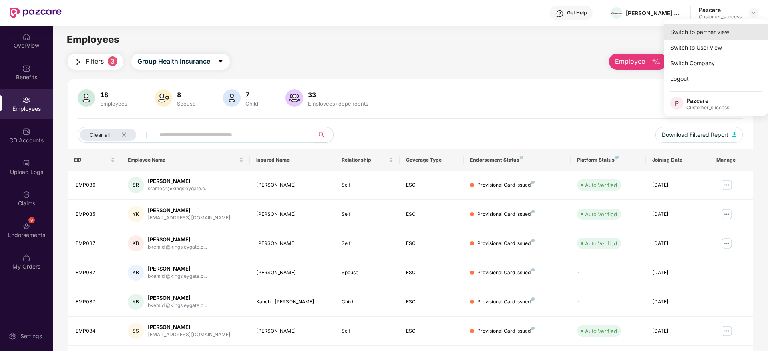
click at [708, 34] on div "Switch to partner view" at bounding box center [716, 32] width 104 height 16
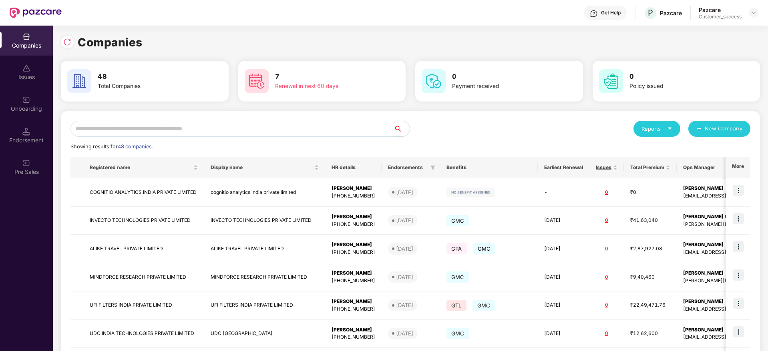
click at [234, 135] on input "text" at bounding box center [231, 129] width 323 height 16
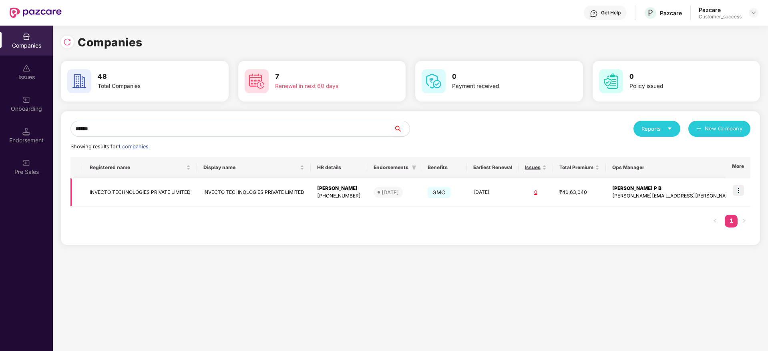
type input "******"
click at [163, 190] on td "INVECTO TECHNOLOGIES PRIVATE LIMITED" at bounding box center [140, 193] width 114 height 28
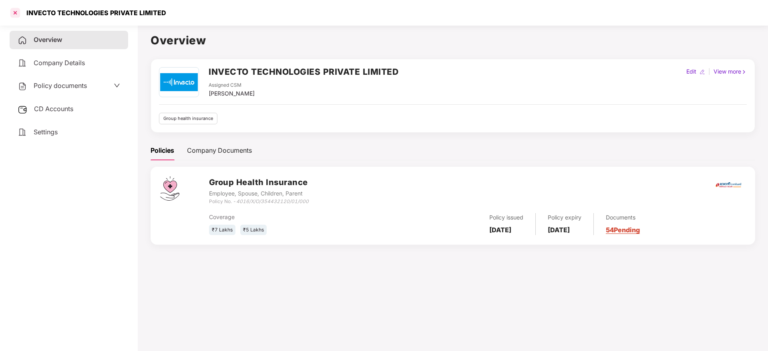
click at [13, 8] on div at bounding box center [15, 12] width 13 height 13
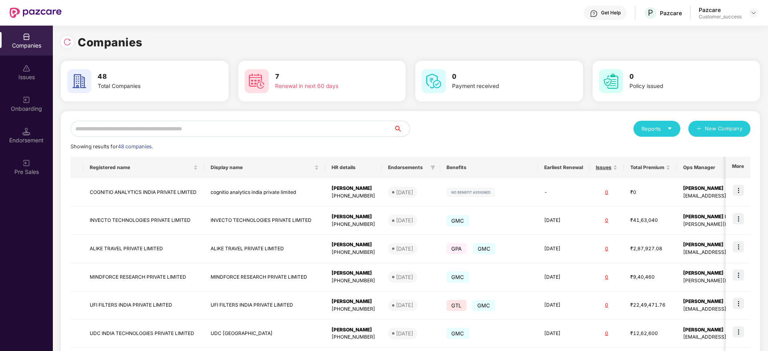
click at [164, 128] on input "text" at bounding box center [231, 129] width 323 height 16
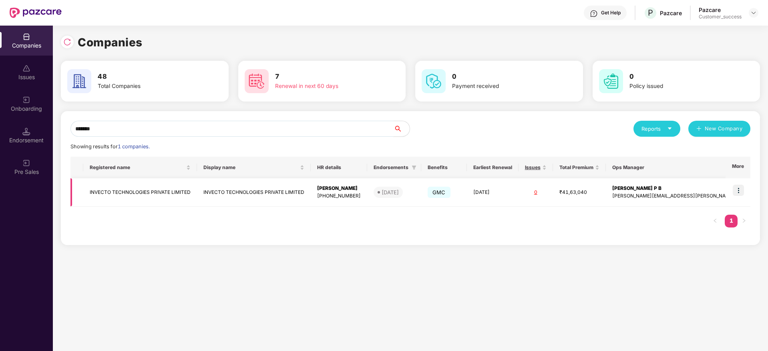
type input "*******"
click at [740, 190] on img at bounding box center [737, 190] width 11 height 11
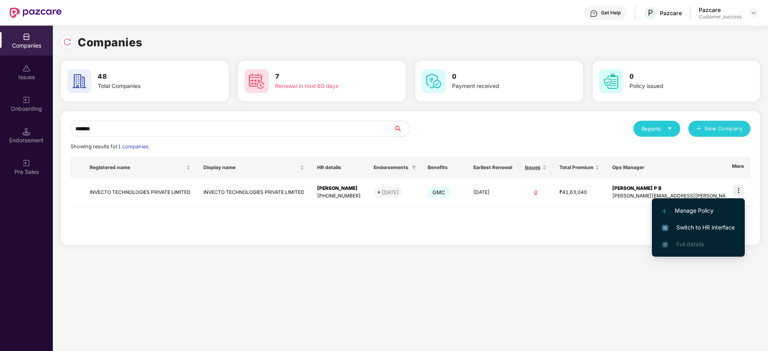
click at [705, 225] on span "Switch to HR interface" at bounding box center [698, 227] width 73 height 9
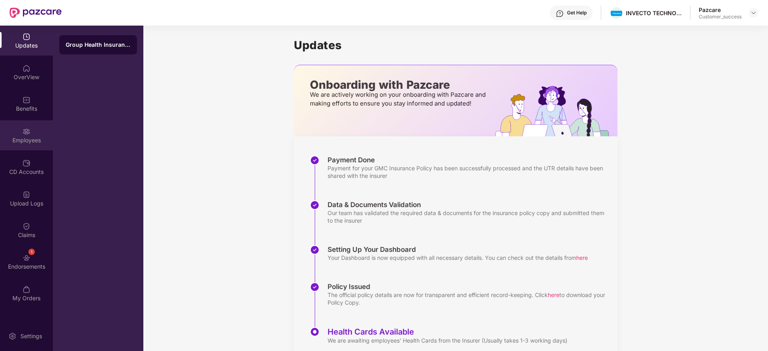
click at [38, 128] on div "Employees" at bounding box center [26, 135] width 53 height 30
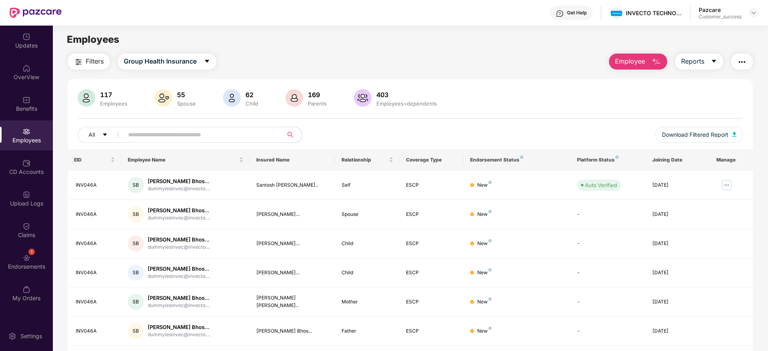
click at [88, 64] on span "Filters" at bounding box center [95, 61] width 18 height 10
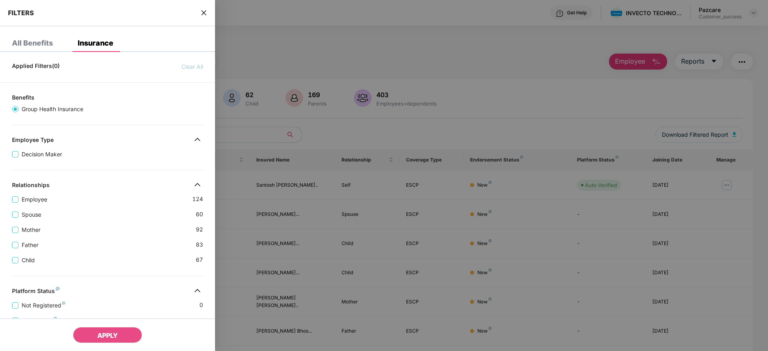
click at [111, 191] on div "Employee 124" at bounding box center [107, 196] width 191 height 15
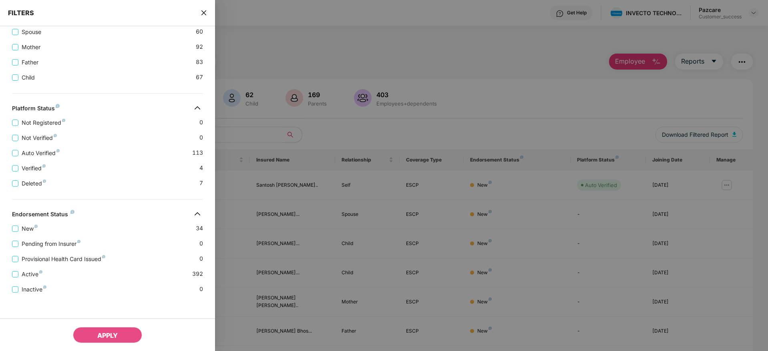
scroll to position [186, 0]
click at [31, 275] on span "Active" at bounding box center [31, 271] width 27 height 9
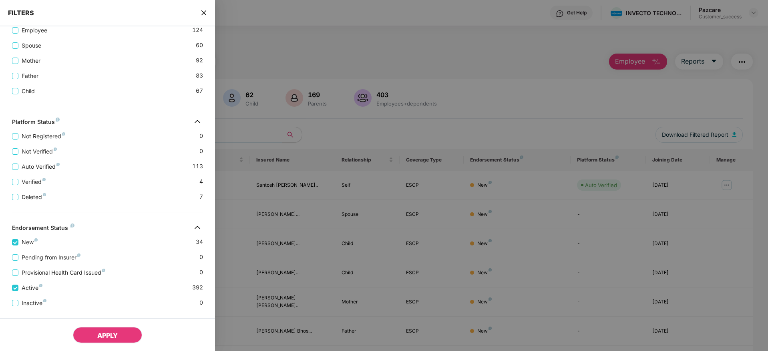
click at [101, 336] on span "APPLY" at bounding box center [107, 336] width 20 height 8
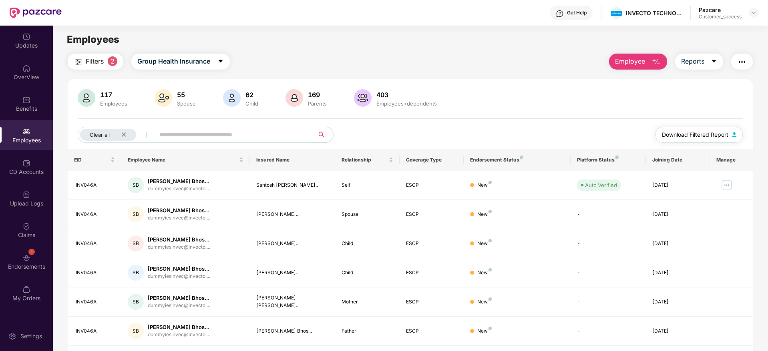
click at [703, 135] on span "Download Filtered Report" at bounding box center [695, 134] width 66 height 9
click at [95, 58] on span "Filters" at bounding box center [95, 61] width 18 height 10
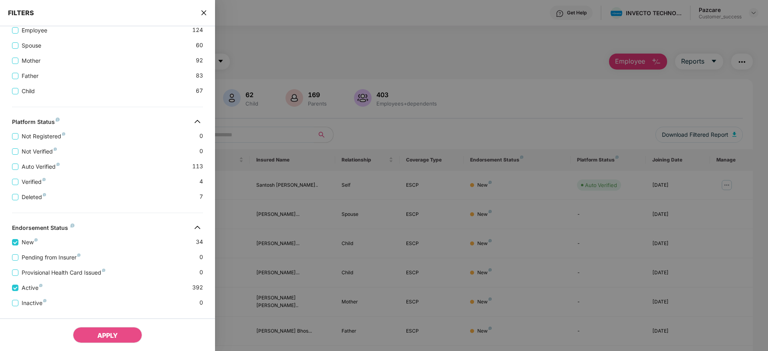
click at [92, 210] on div "Applied Filters(2) Clear All Active New Benefits Group Health Insurance Employe…" at bounding box center [107, 120] width 215 height 495
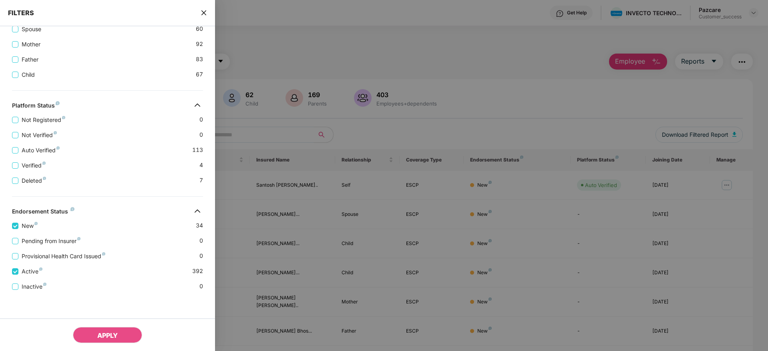
click at [204, 16] on span "close" at bounding box center [204, 13] width 6 height 8
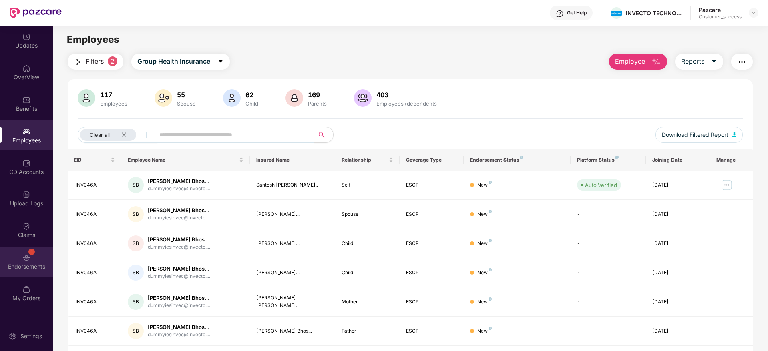
click at [22, 261] on div "1 Endorsements" at bounding box center [26, 262] width 53 height 30
